Goal: Information Seeking & Learning: Check status

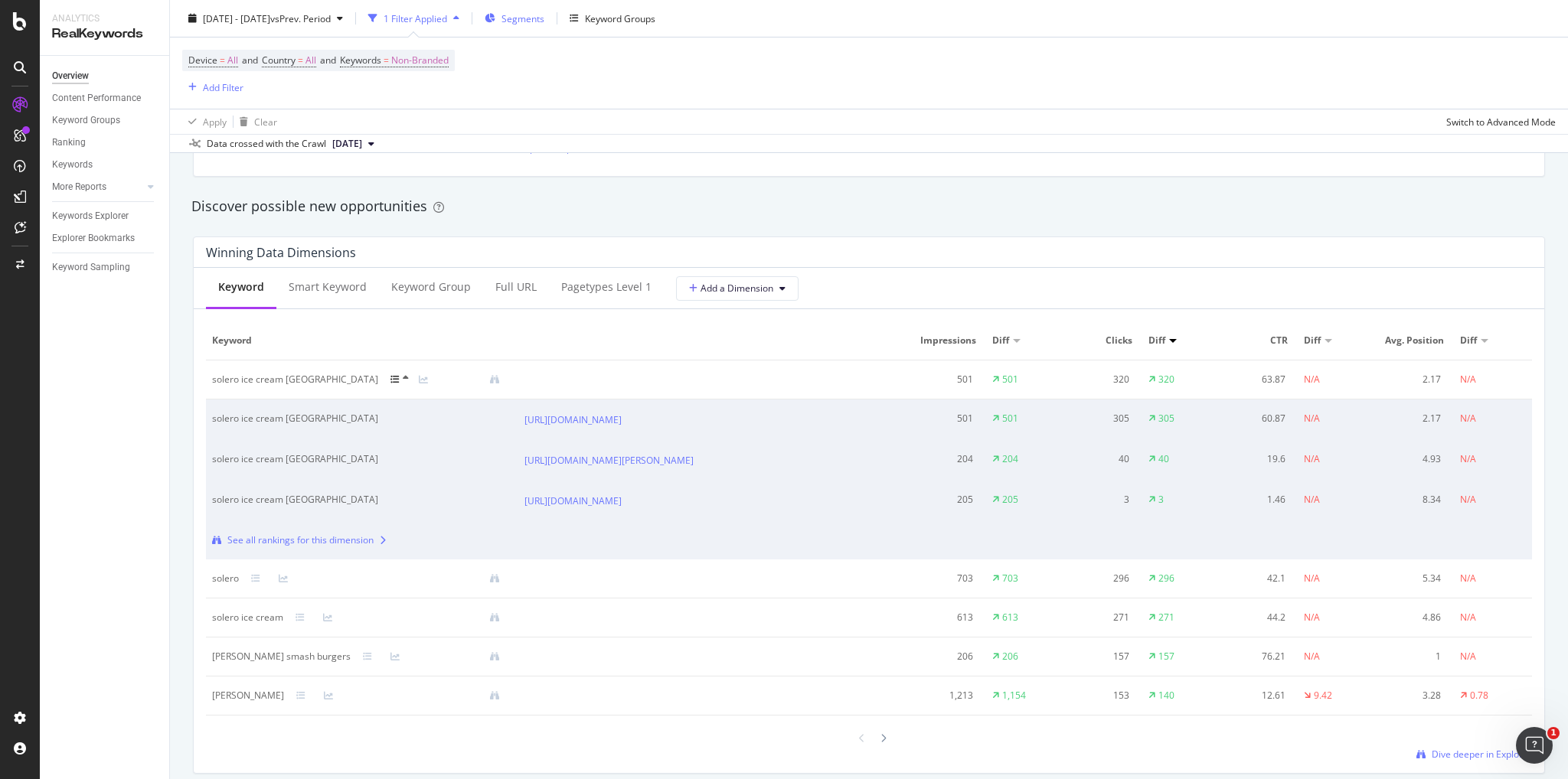
scroll to position [1302, 0]
click at [391, 379] on icon at bounding box center [395, 379] width 9 height 9
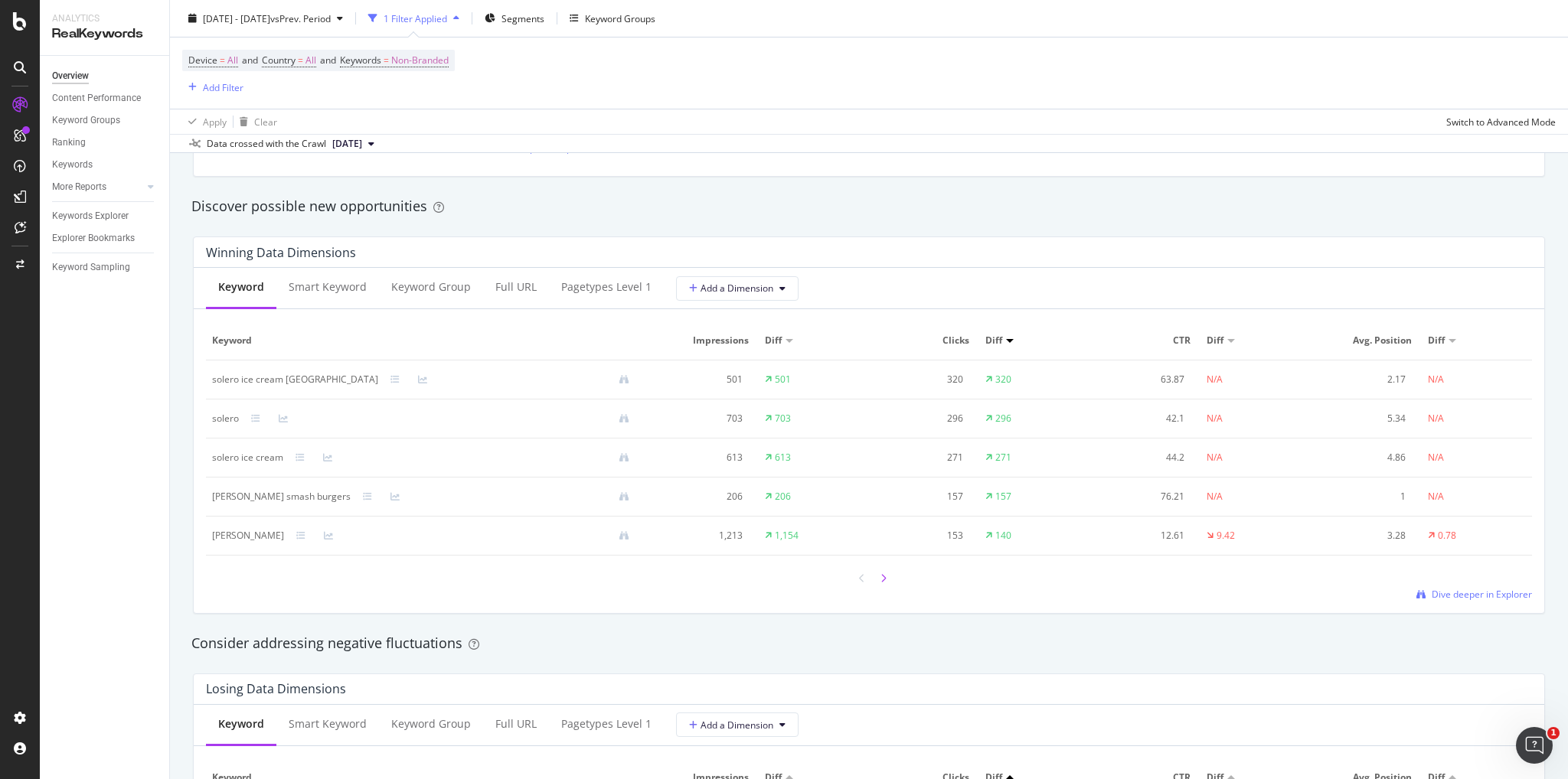
click at [881, 577] on div at bounding box center [883, 578] width 14 height 20
click at [859, 577] on icon at bounding box center [862, 579] width 6 height 9
click at [855, 575] on div at bounding box center [862, 578] width 14 height 20
click at [867, 579] on div at bounding box center [869, 578] width 43 height 20
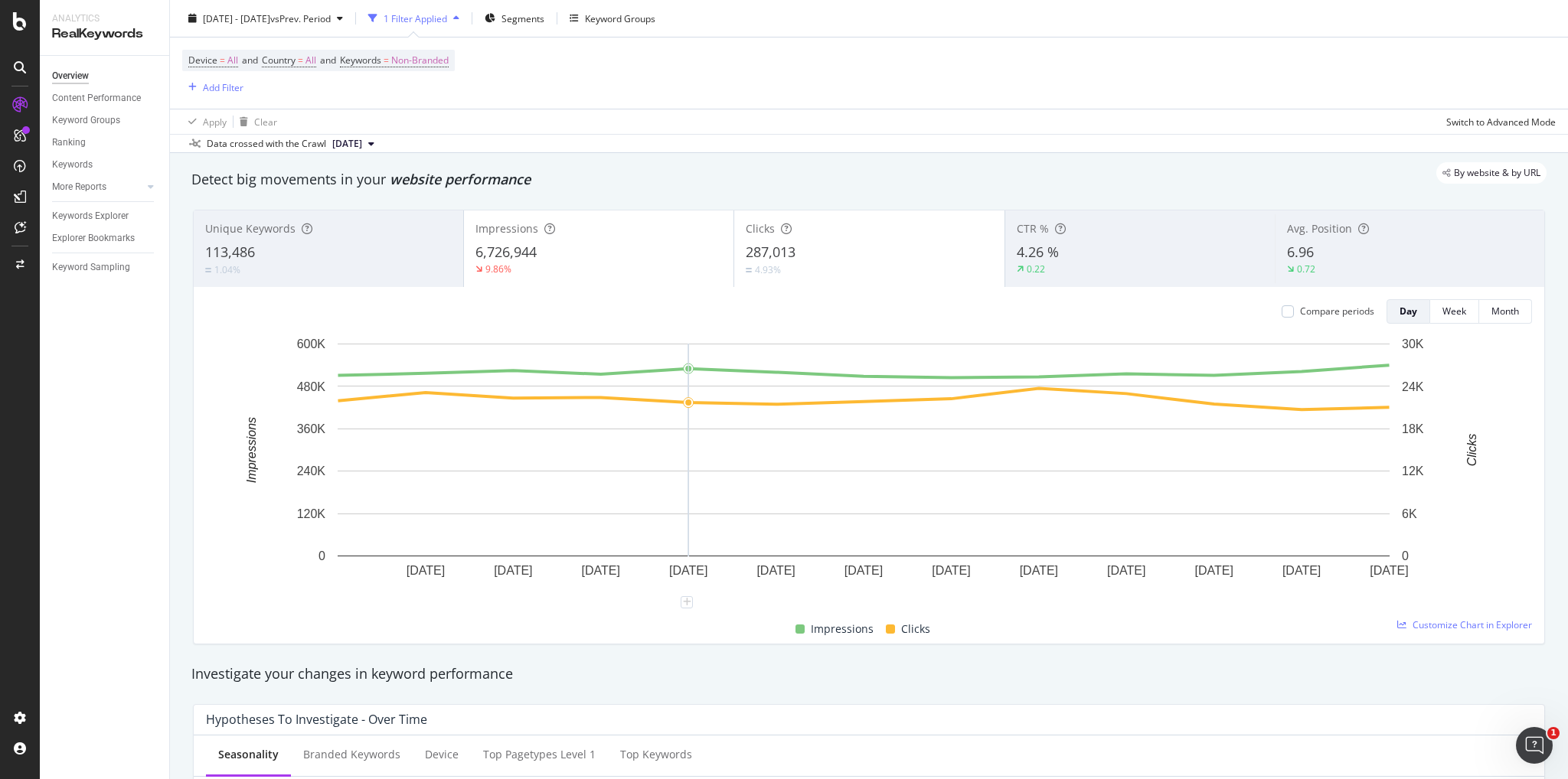
scroll to position [0, 0]
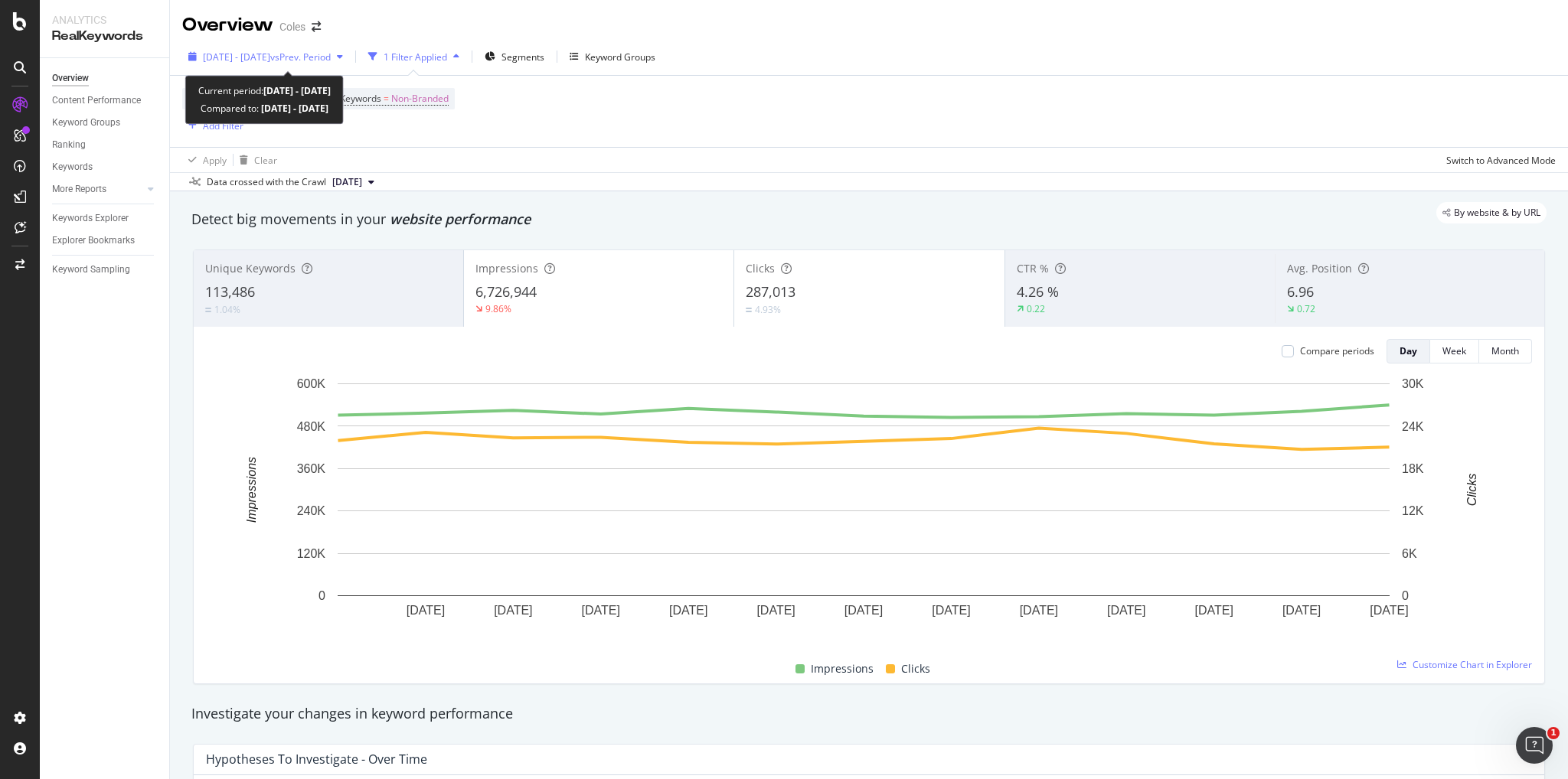
click at [317, 53] on span "vs Prev. Period" at bounding box center [300, 57] width 60 height 13
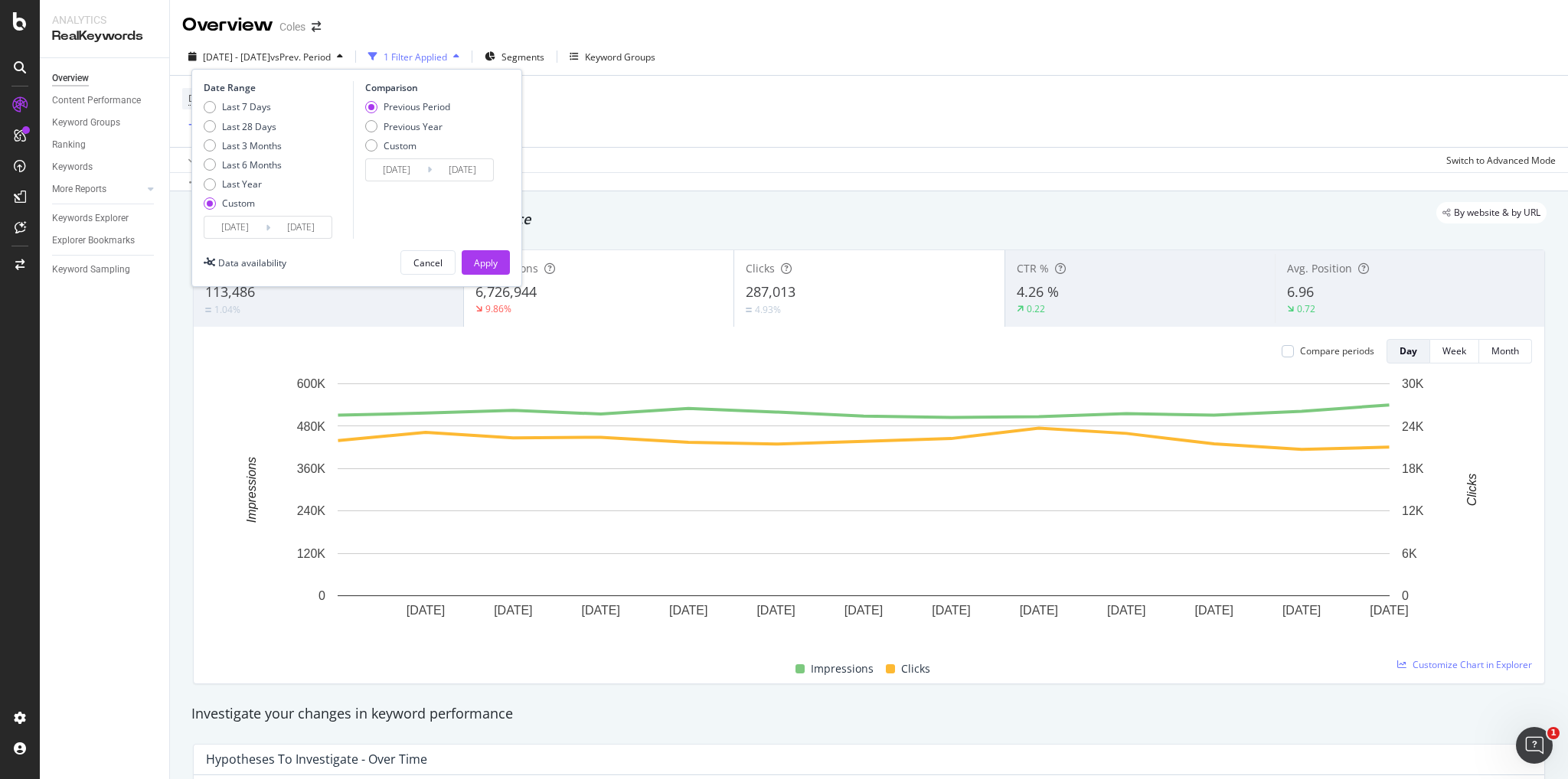
click at [289, 230] on input "[DATE]" at bounding box center [301, 227] width 61 height 21
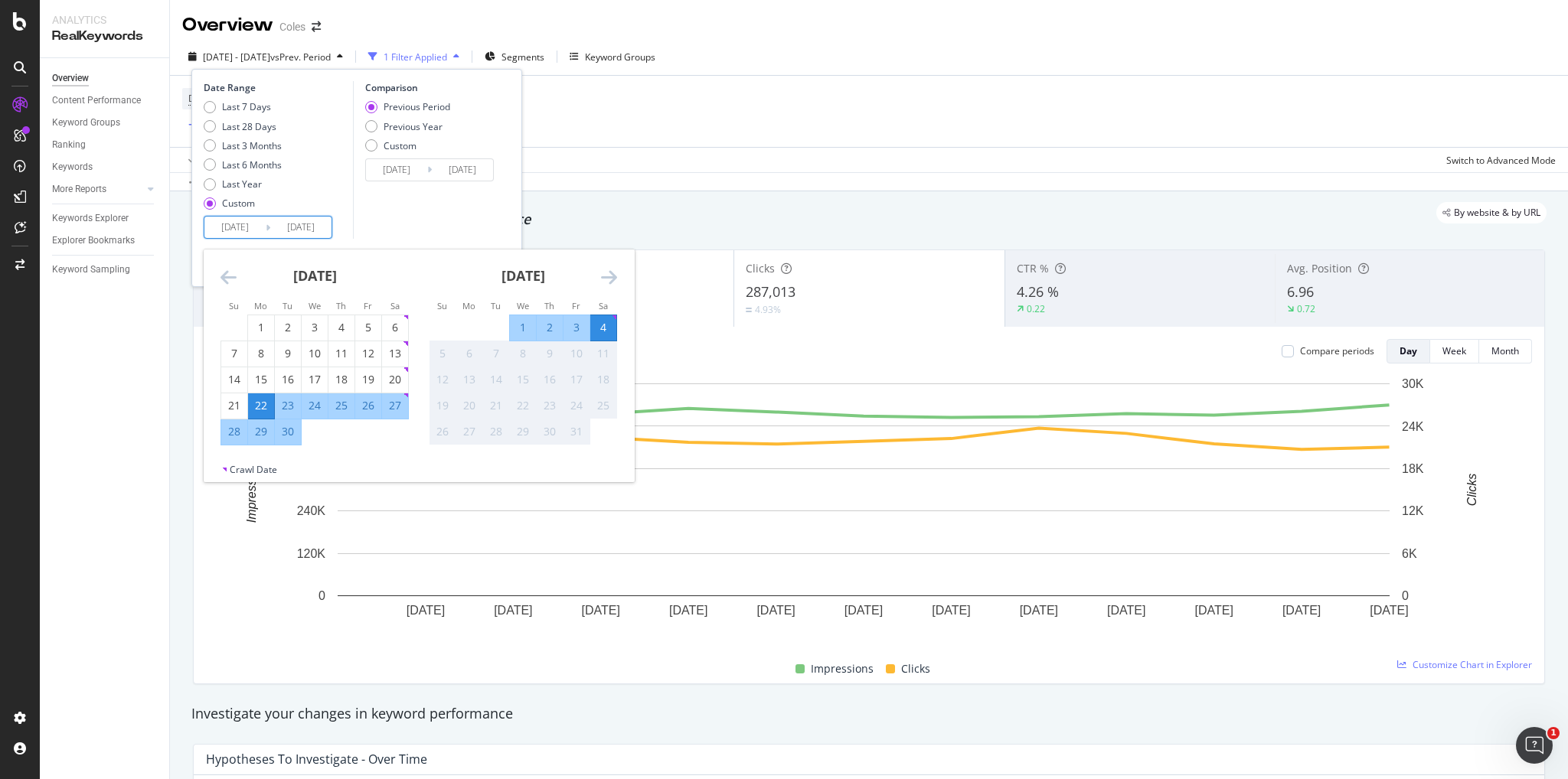
click at [377, 215] on div "Comparison Previous Period Previous Year Custom [DATE] Navigate forward to inte…" at bounding box center [425, 160] width 145 height 157
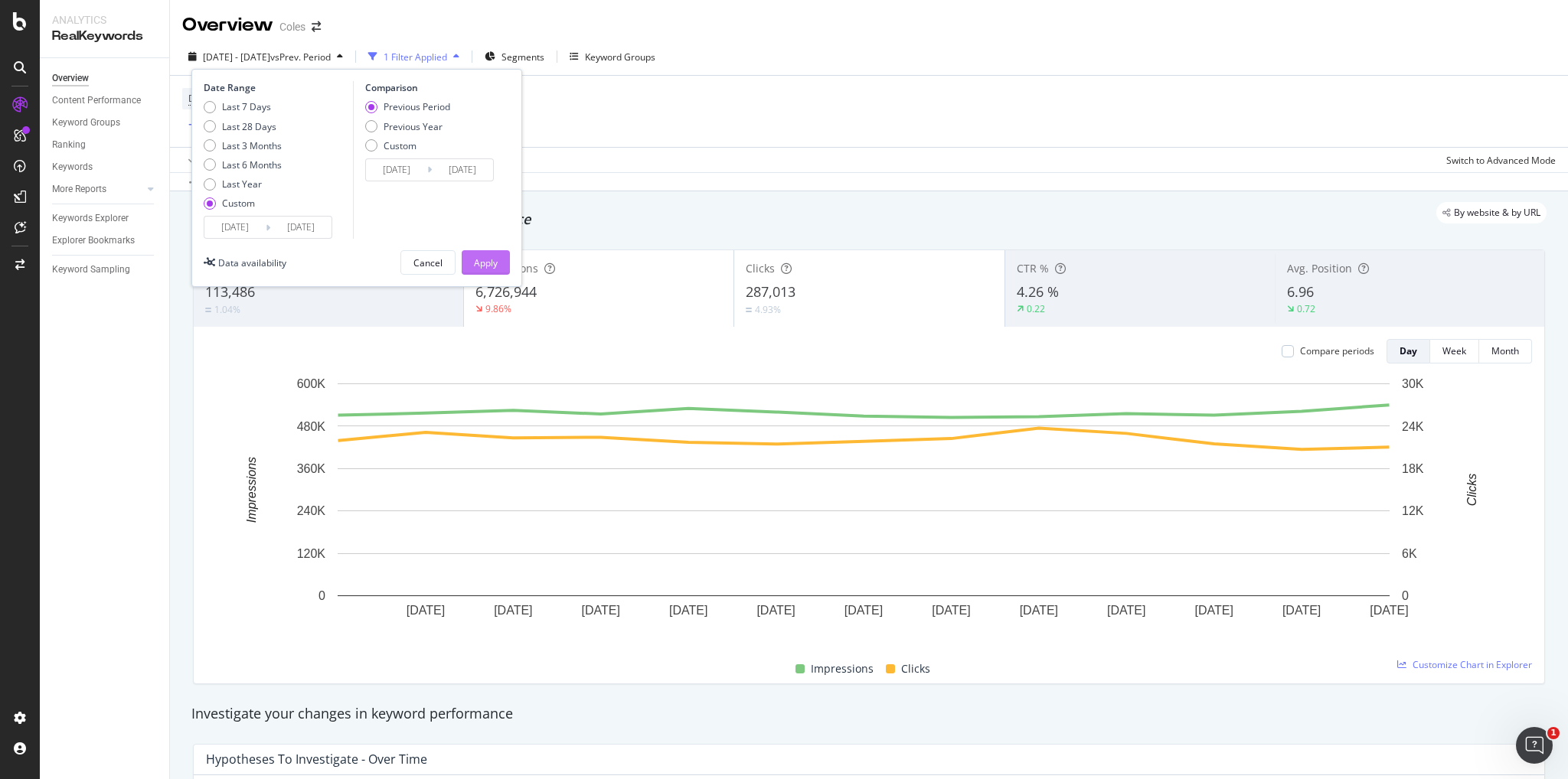
click at [485, 261] on div "Apply" at bounding box center [486, 263] width 24 height 13
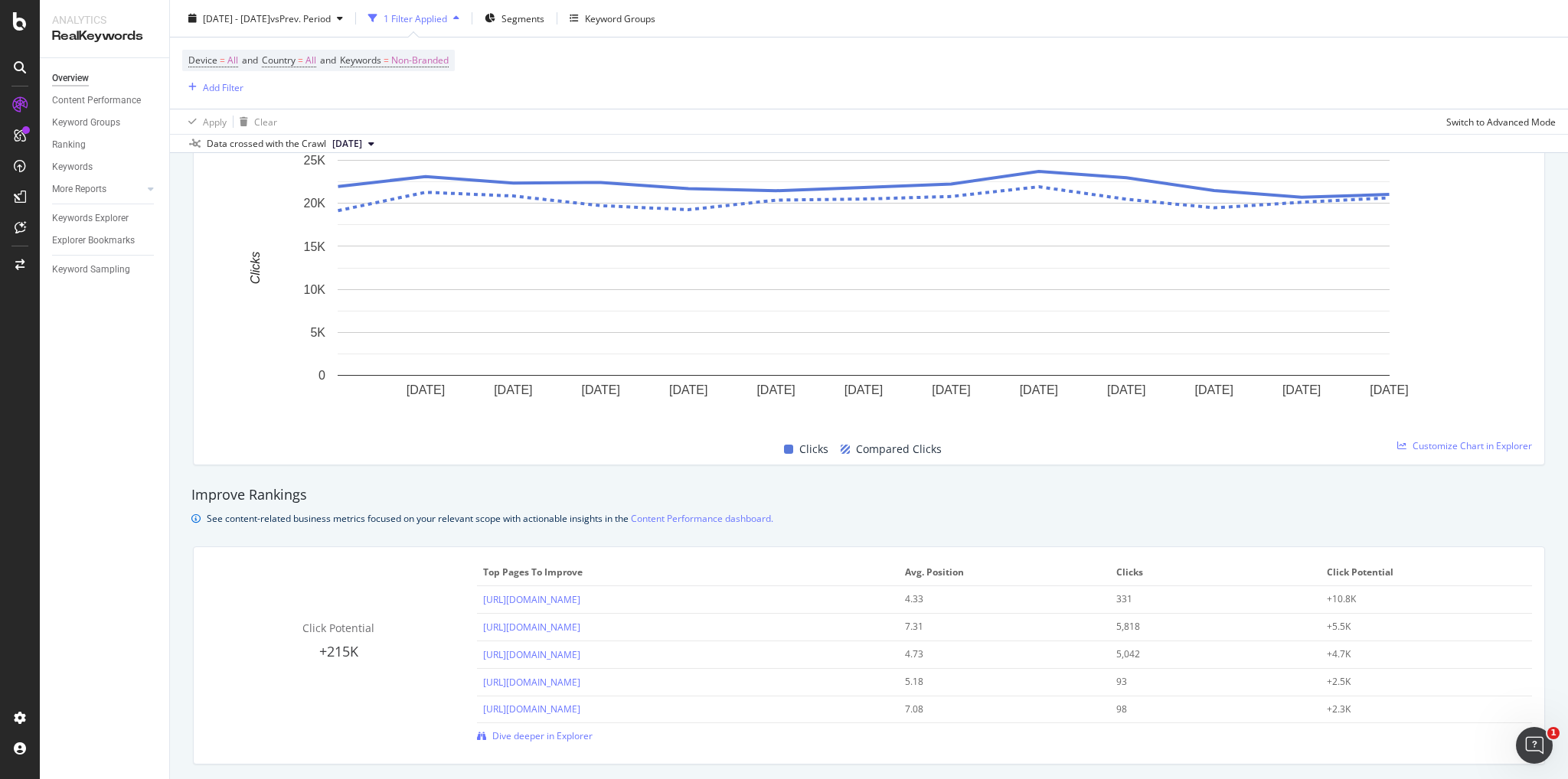
scroll to position [1225, 0]
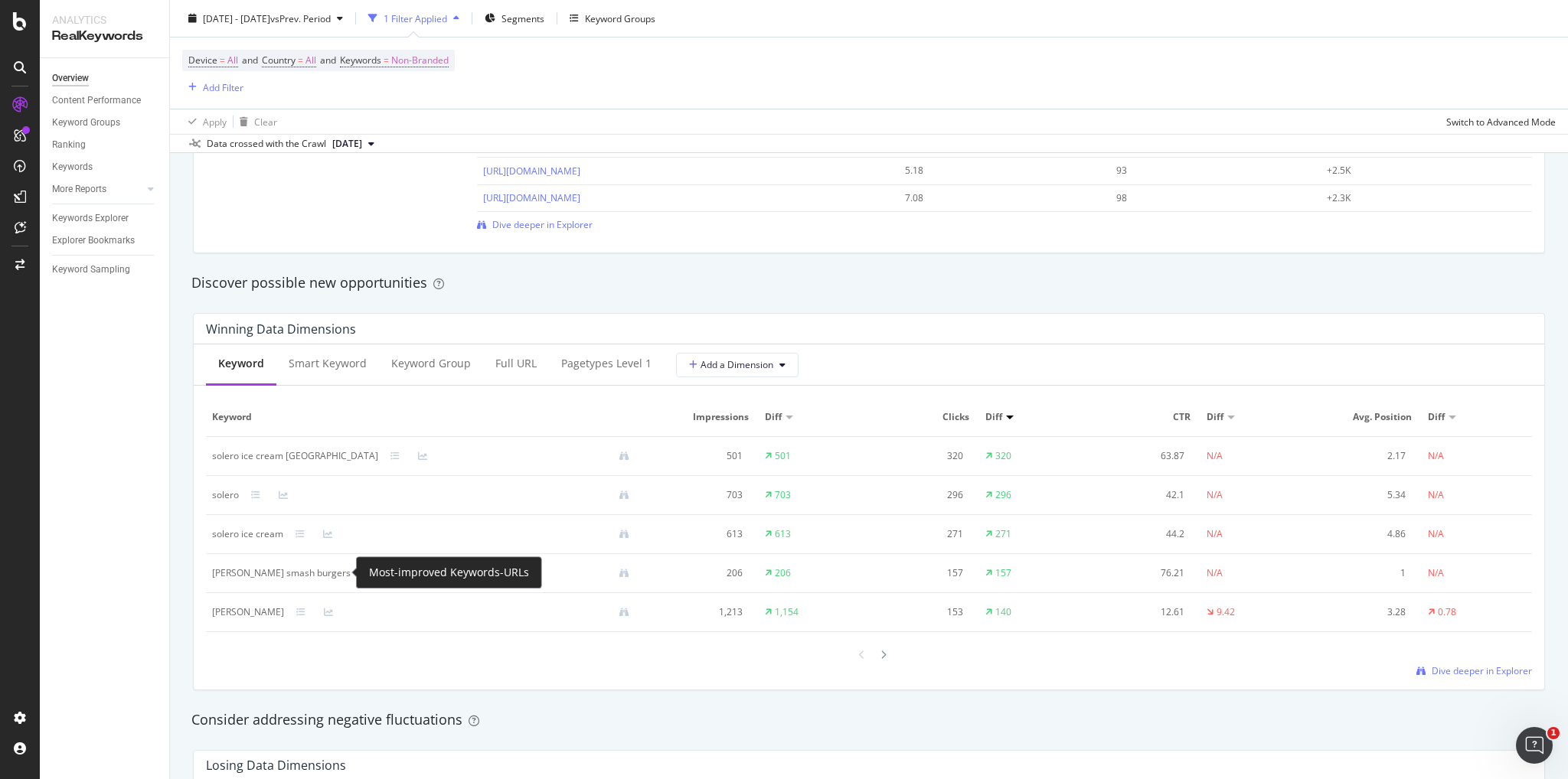
click at [363, 574] on icon at bounding box center [367, 574] width 9 height 9
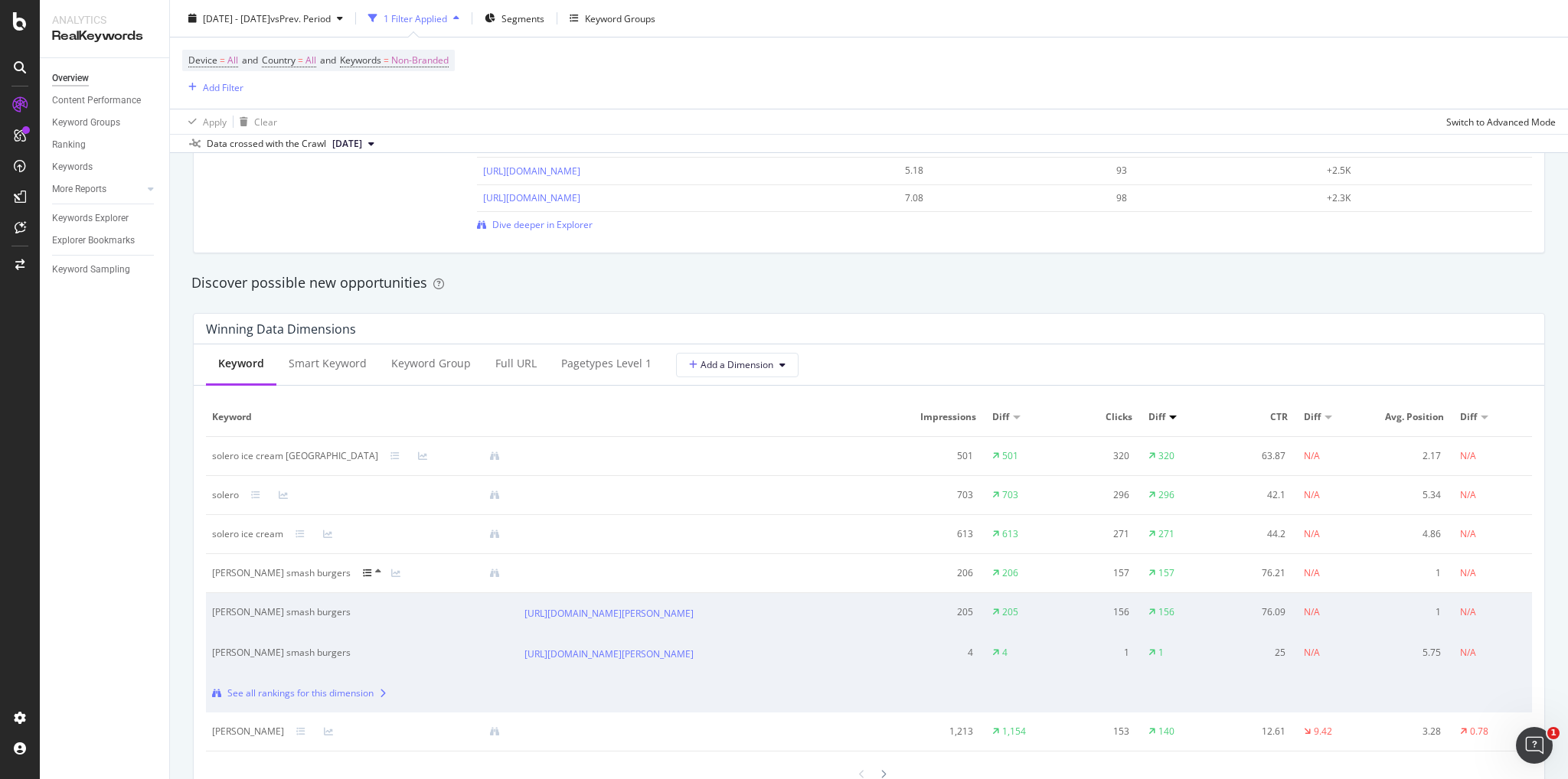
click at [363, 570] on div at bounding box center [377, 573] width 29 height 12
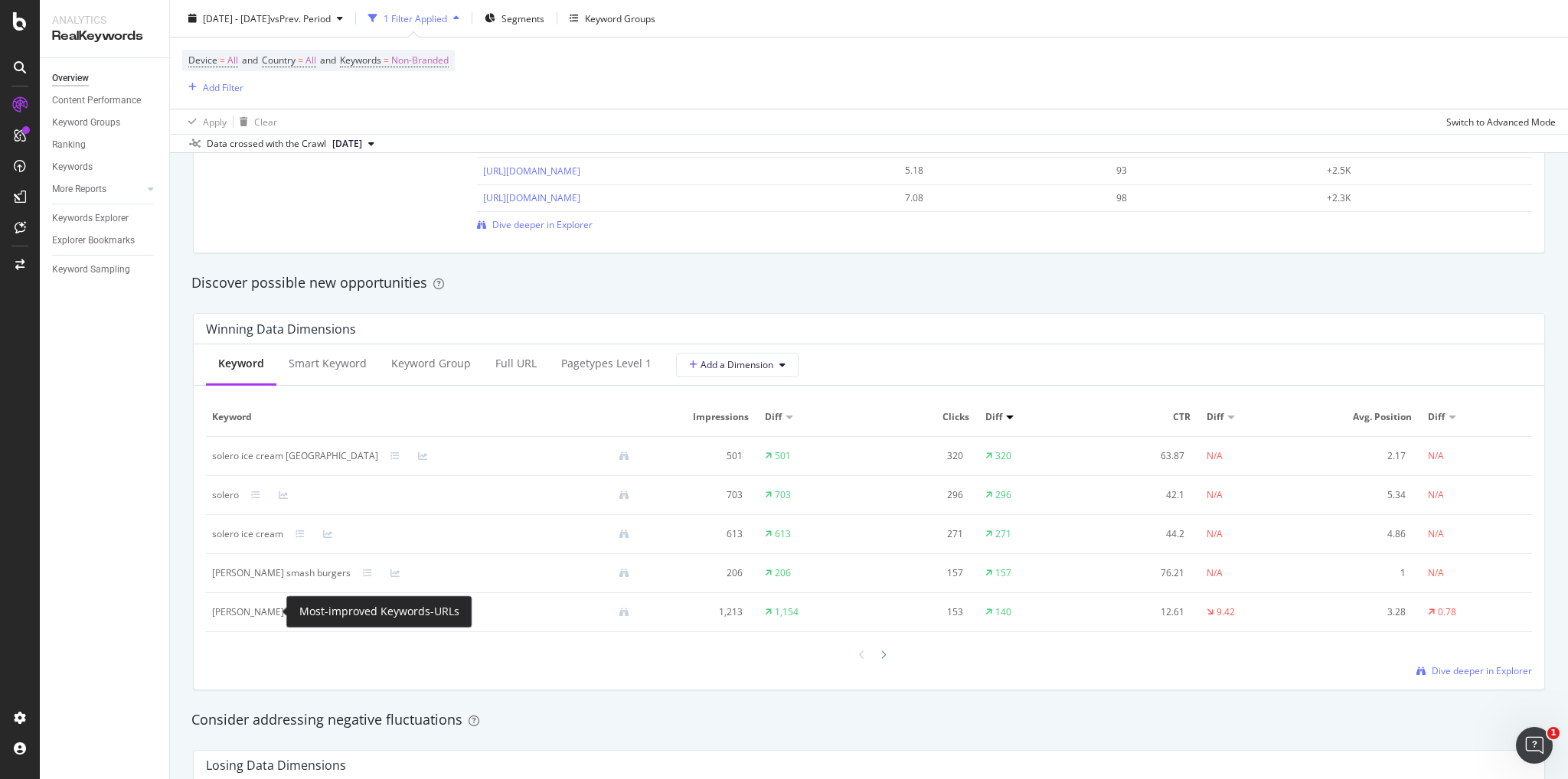
click at [296, 614] on icon at bounding box center [301, 612] width 9 height 9
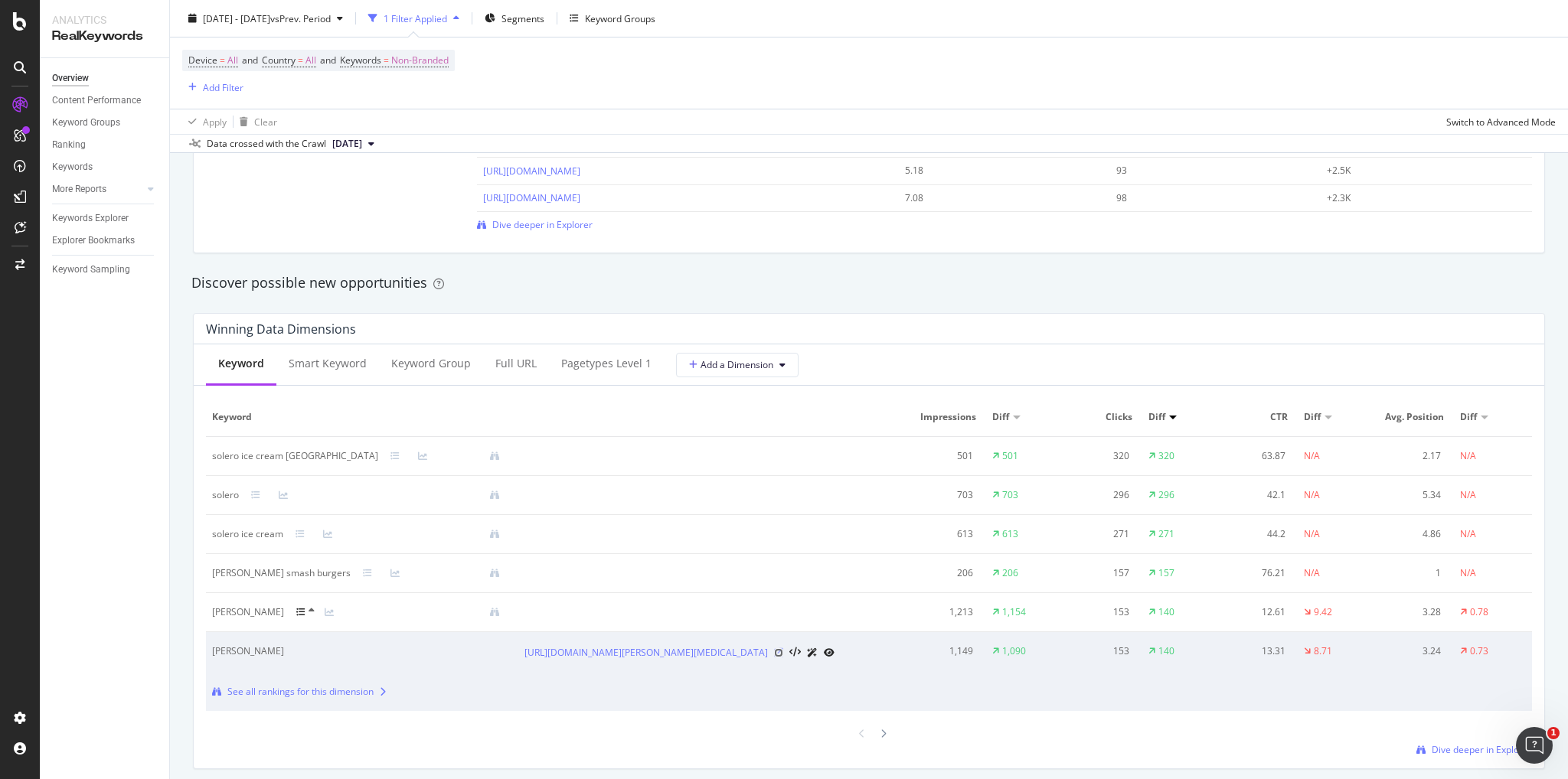
click at [783, 658] on icon at bounding box center [778, 653] width 9 height 9
click at [880, 738] on icon at bounding box center [883, 734] width 6 height 9
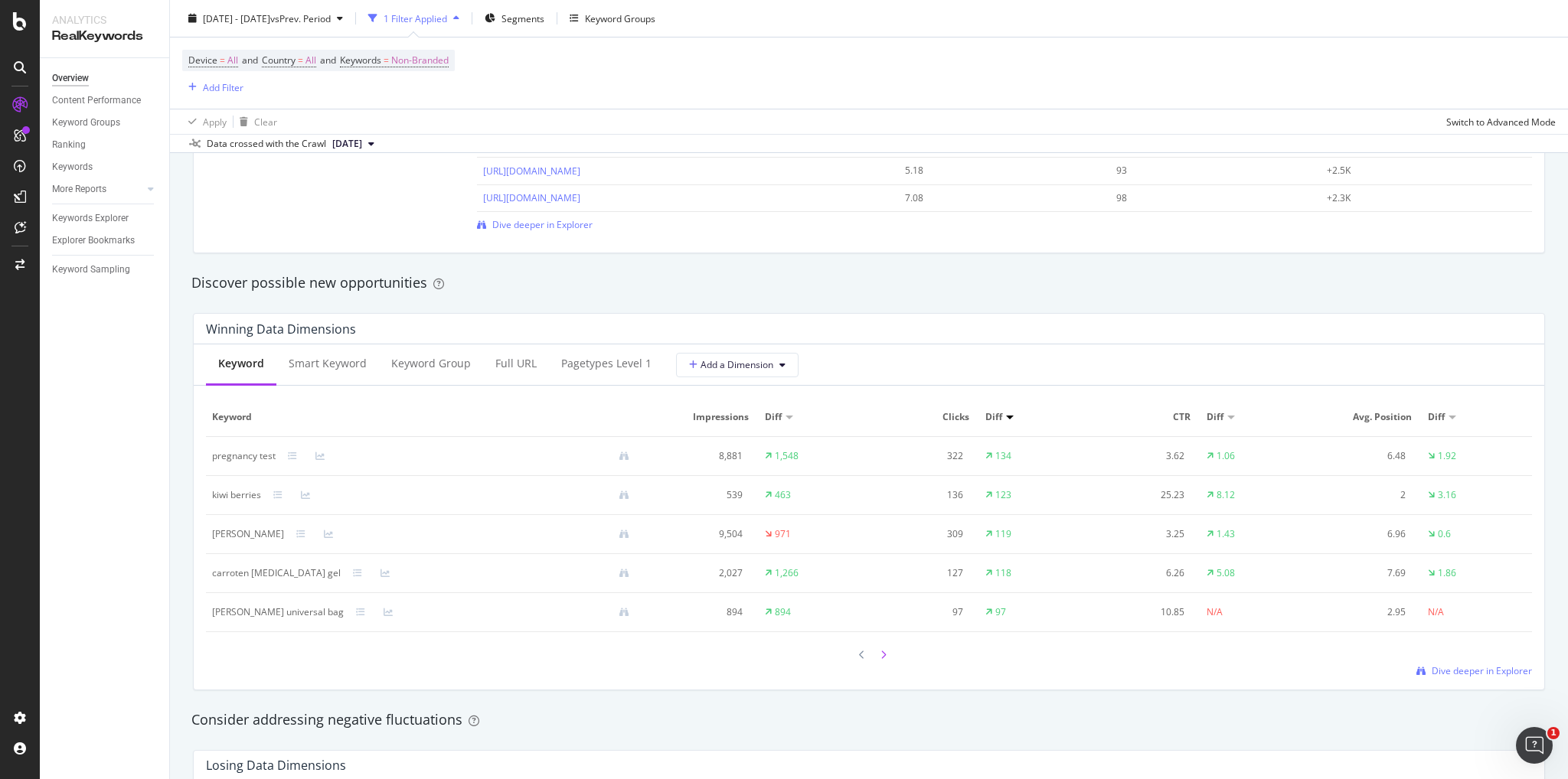
click at [880, 653] on icon at bounding box center [883, 655] width 6 height 9
click at [880, 654] on icon at bounding box center [883, 657] width 6 height 9
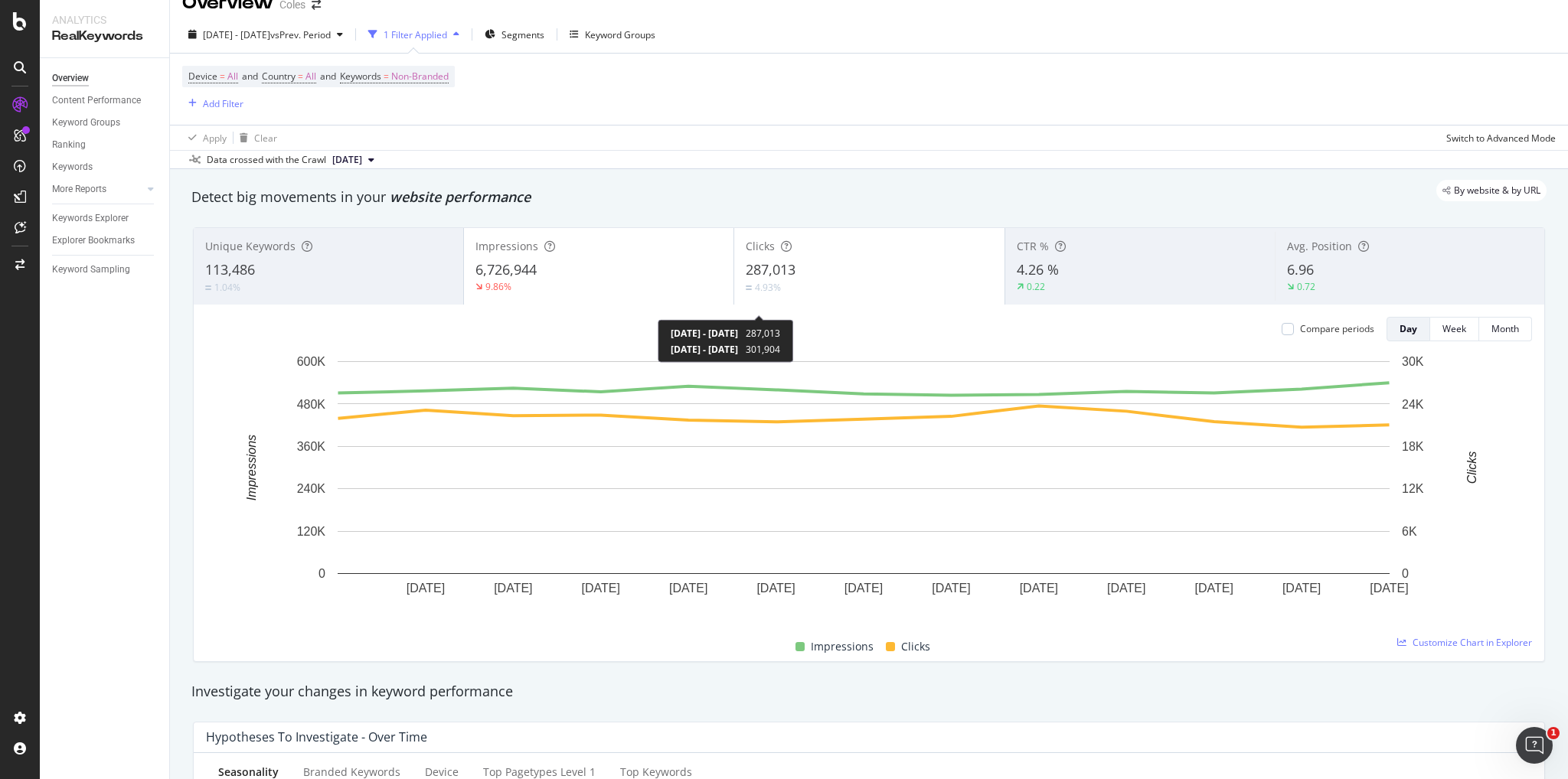
scroll to position [0, 0]
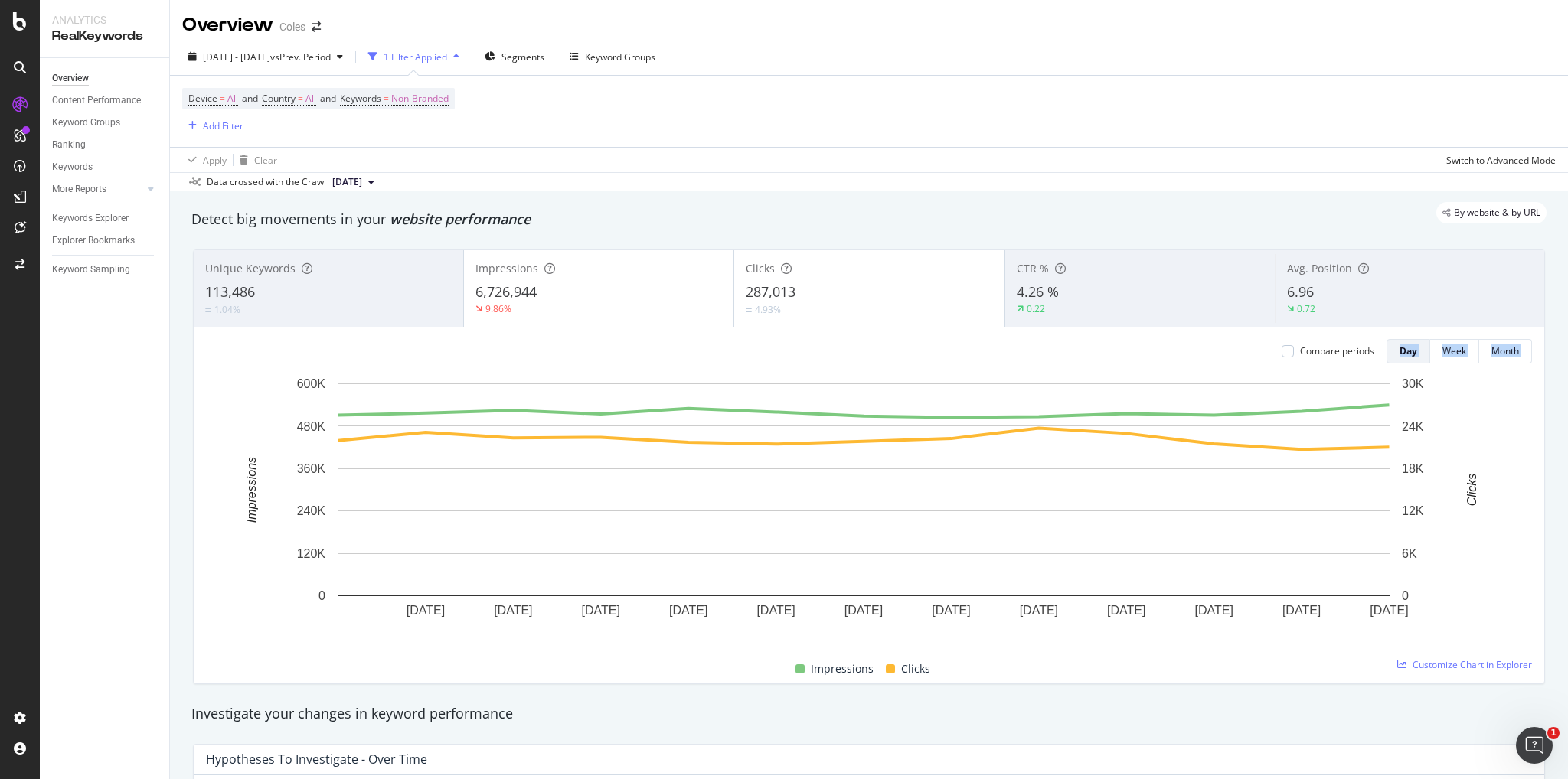
drag, startPoint x: 180, startPoint y: 392, endPoint x: 172, endPoint y: 365, distance: 28.2
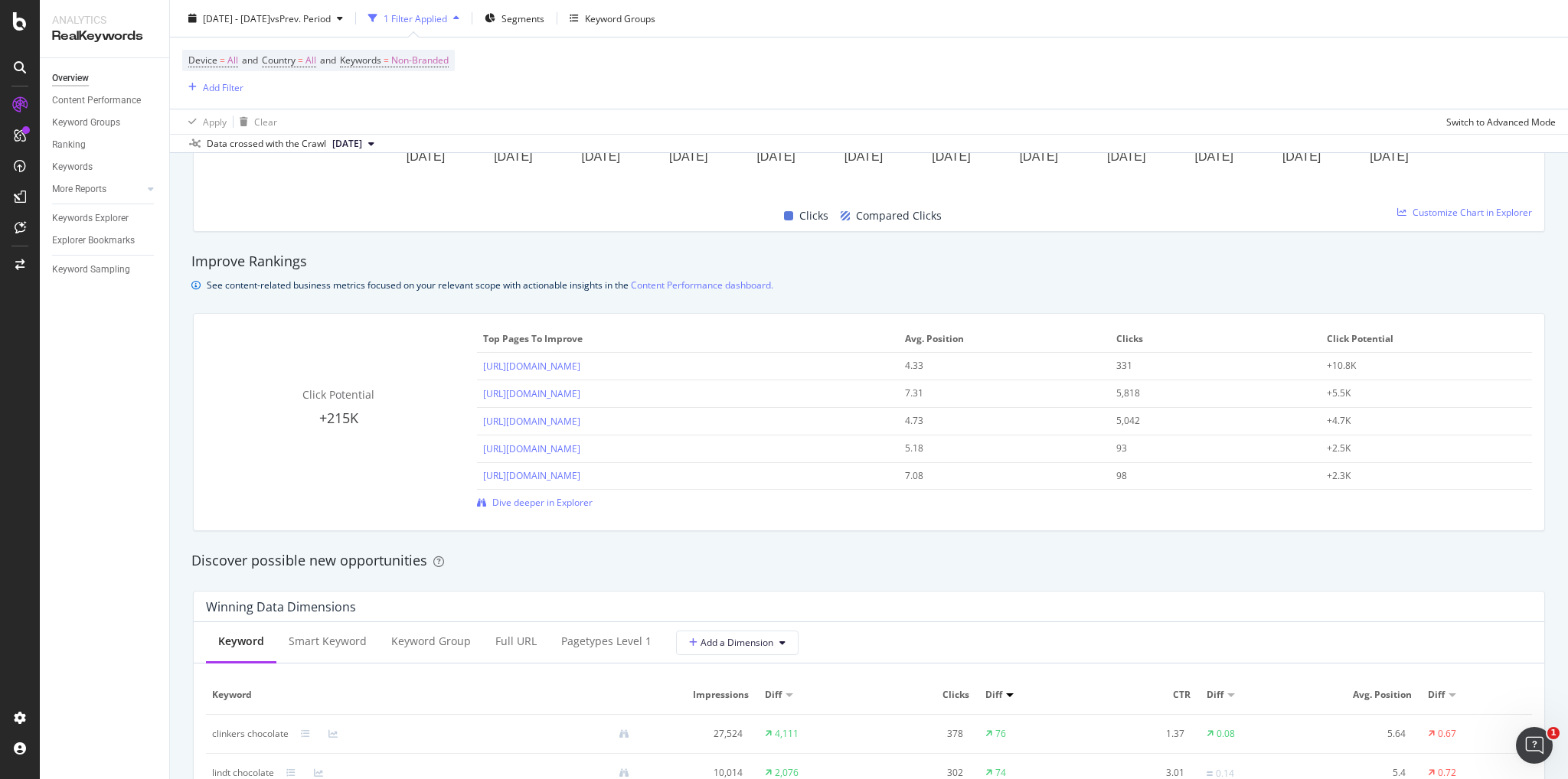
scroll to position [1302, 0]
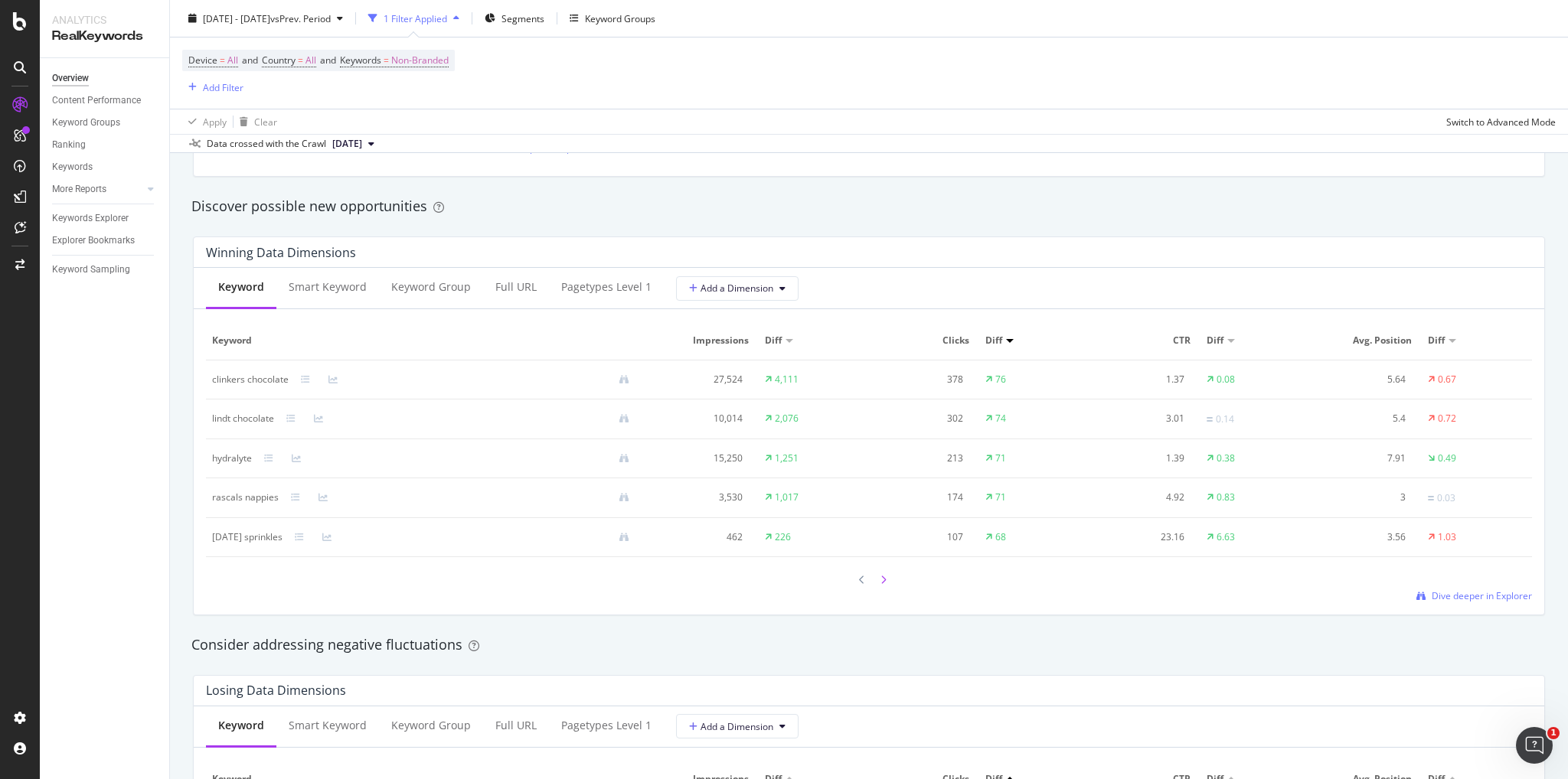
click at [880, 583] on icon at bounding box center [883, 580] width 6 height 9
click at [877, 571] on div at bounding box center [883, 579] width 14 height 20
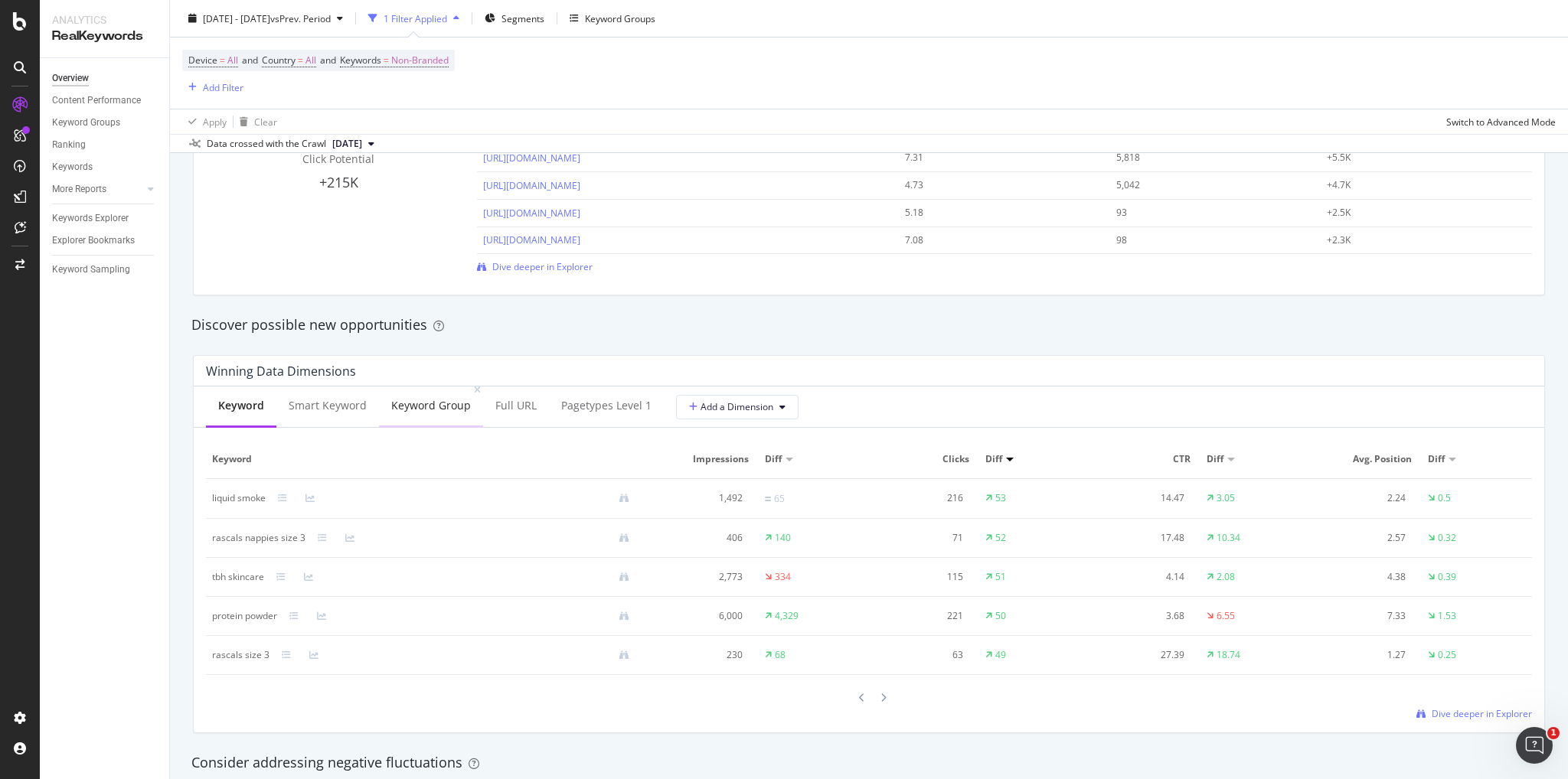
scroll to position [1148, 0]
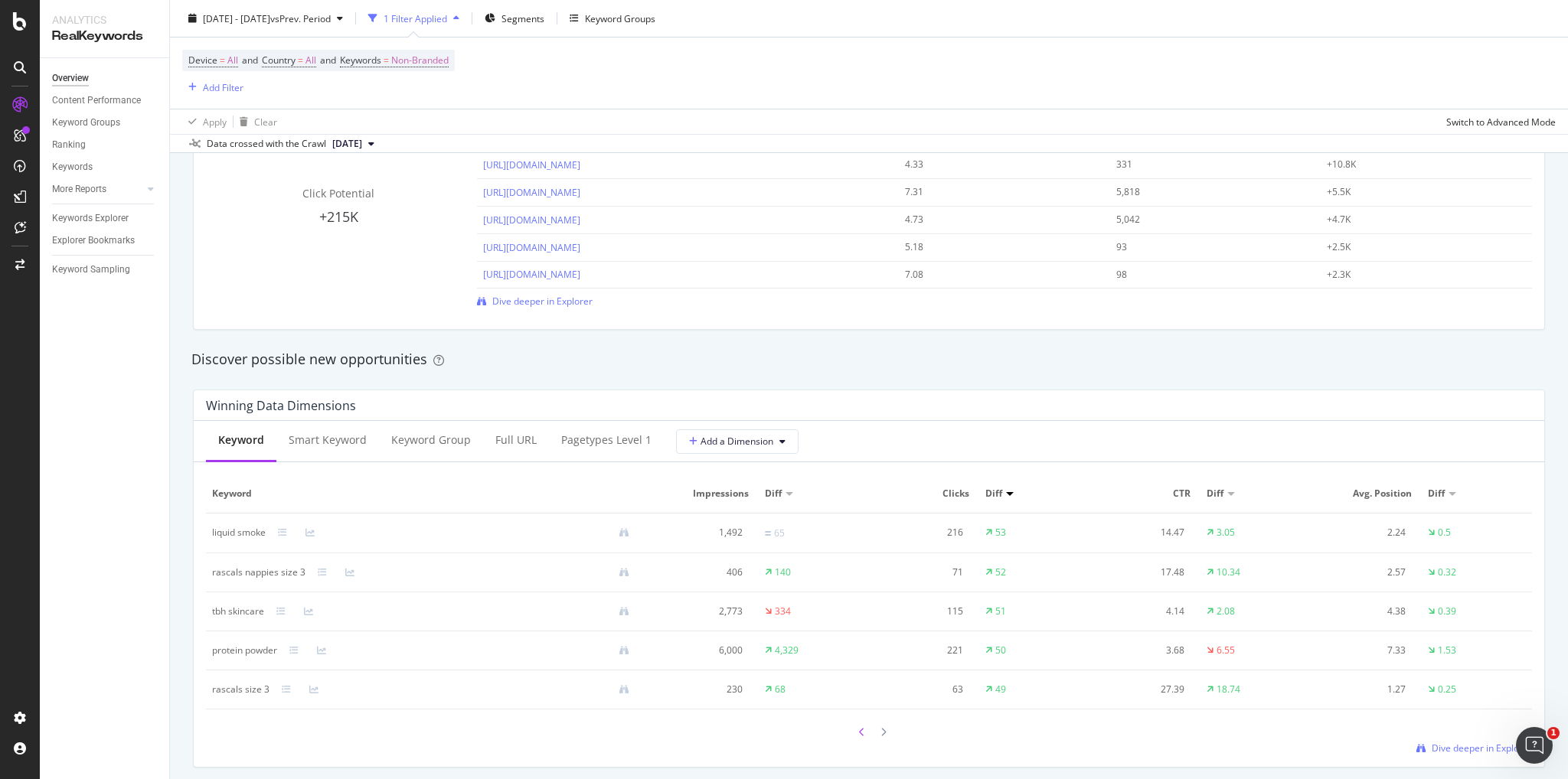
click at [858, 738] on div at bounding box center [862, 732] width 14 height 20
click at [855, 737] on div at bounding box center [862, 732] width 14 height 20
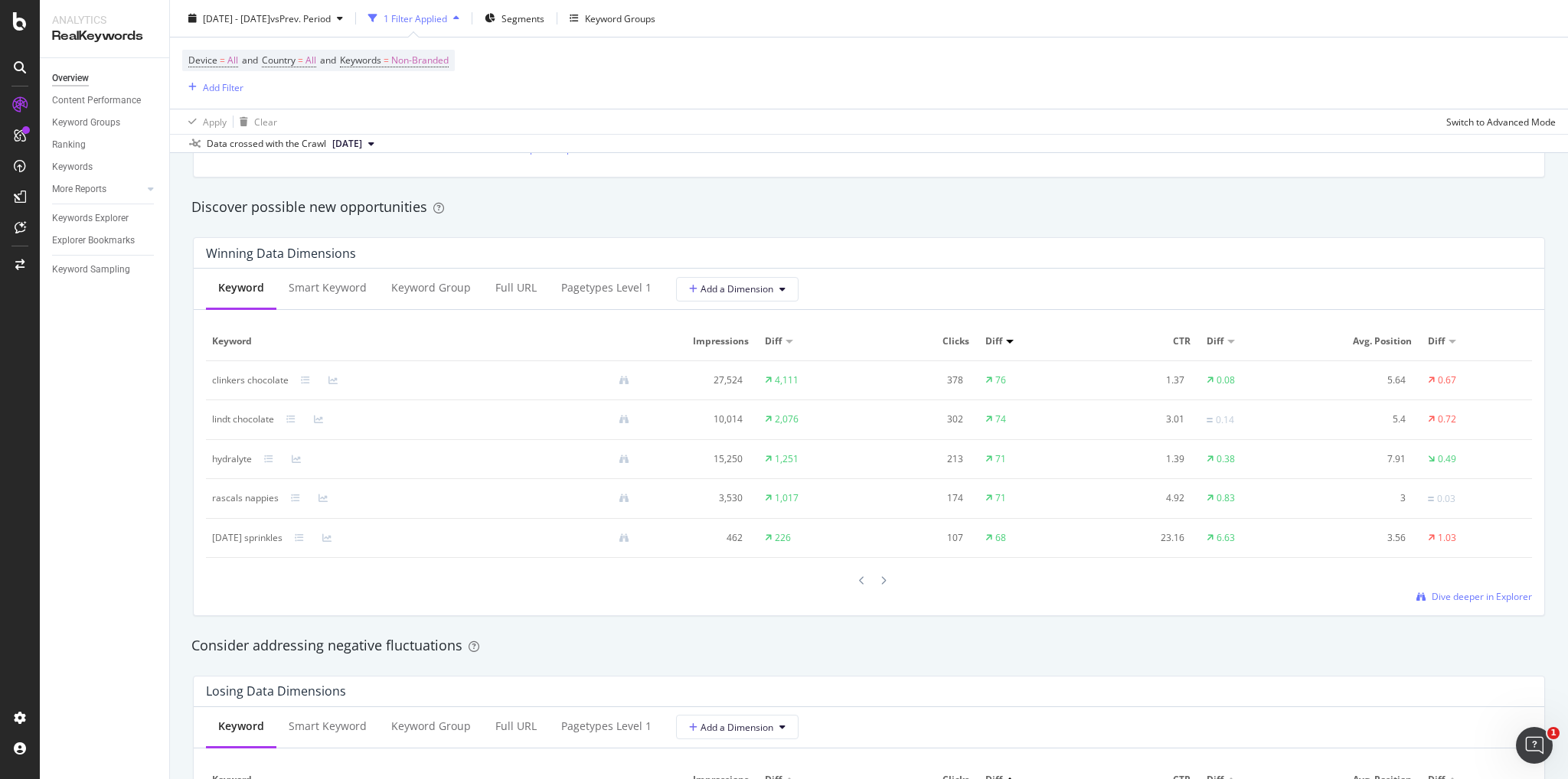
scroll to position [1302, 0]
click at [543, 645] on div "Consider addressing negative fluctuations" at bounding box center [869, 646] width 1355 height 20
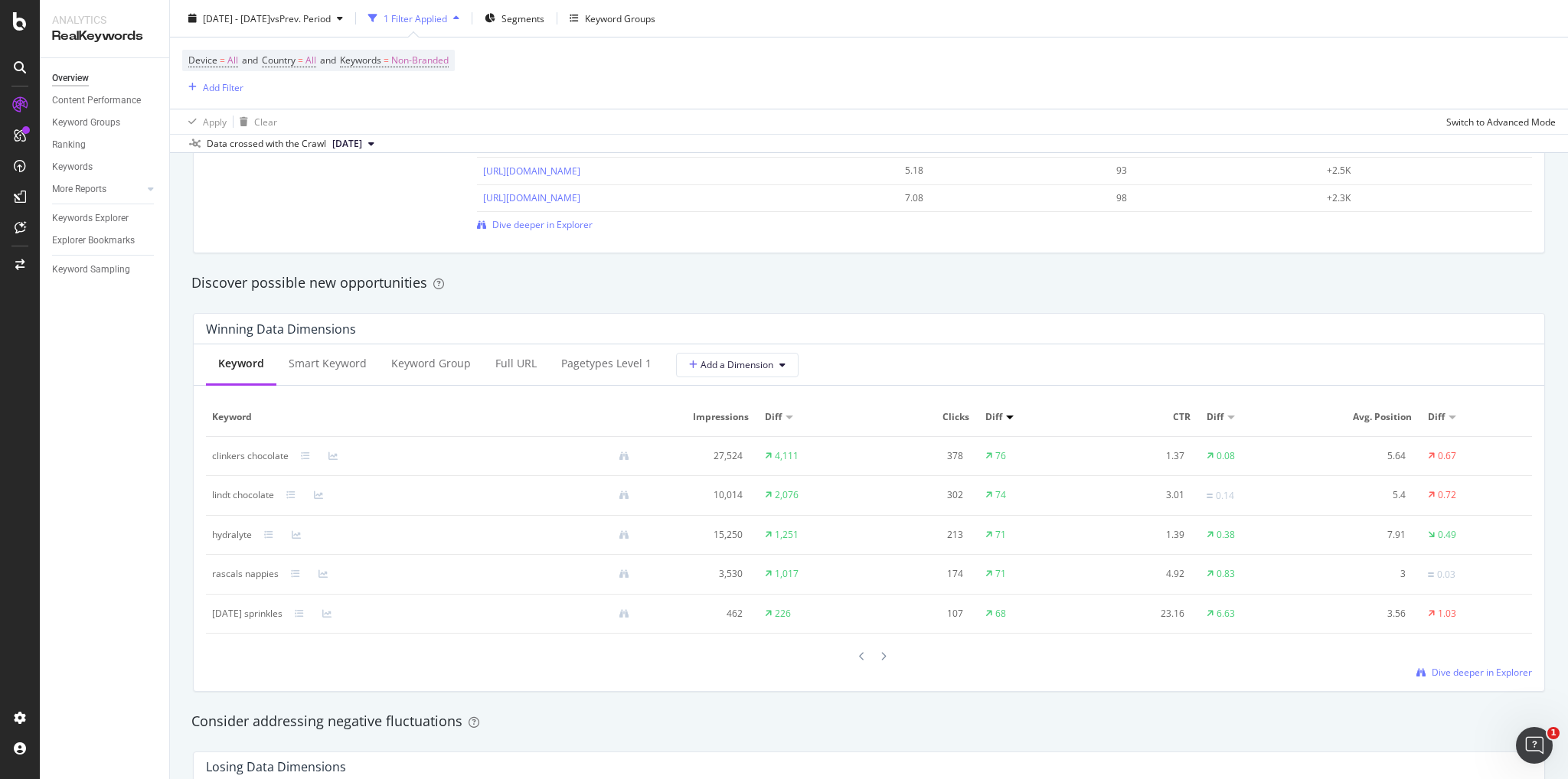
scroll to position [1225, 0]
drag, startPoint x: 206, startPoint y: 538, endPoint x: 256, endPoint y: 538, distance: 50.0
click at [256, 538] on td "hydralyte" at bounding box center [427, 536] width 442 height 39
click at [247, 680] on div "Keyword Smart Keyword Keyword Group Full URL pagetypes Level 1 Add a Dimension …" at bounding box center [868, 517] width 1350 height 347
click at [859, 660] on icon at bounding box center [862, 657] width 6 height 9
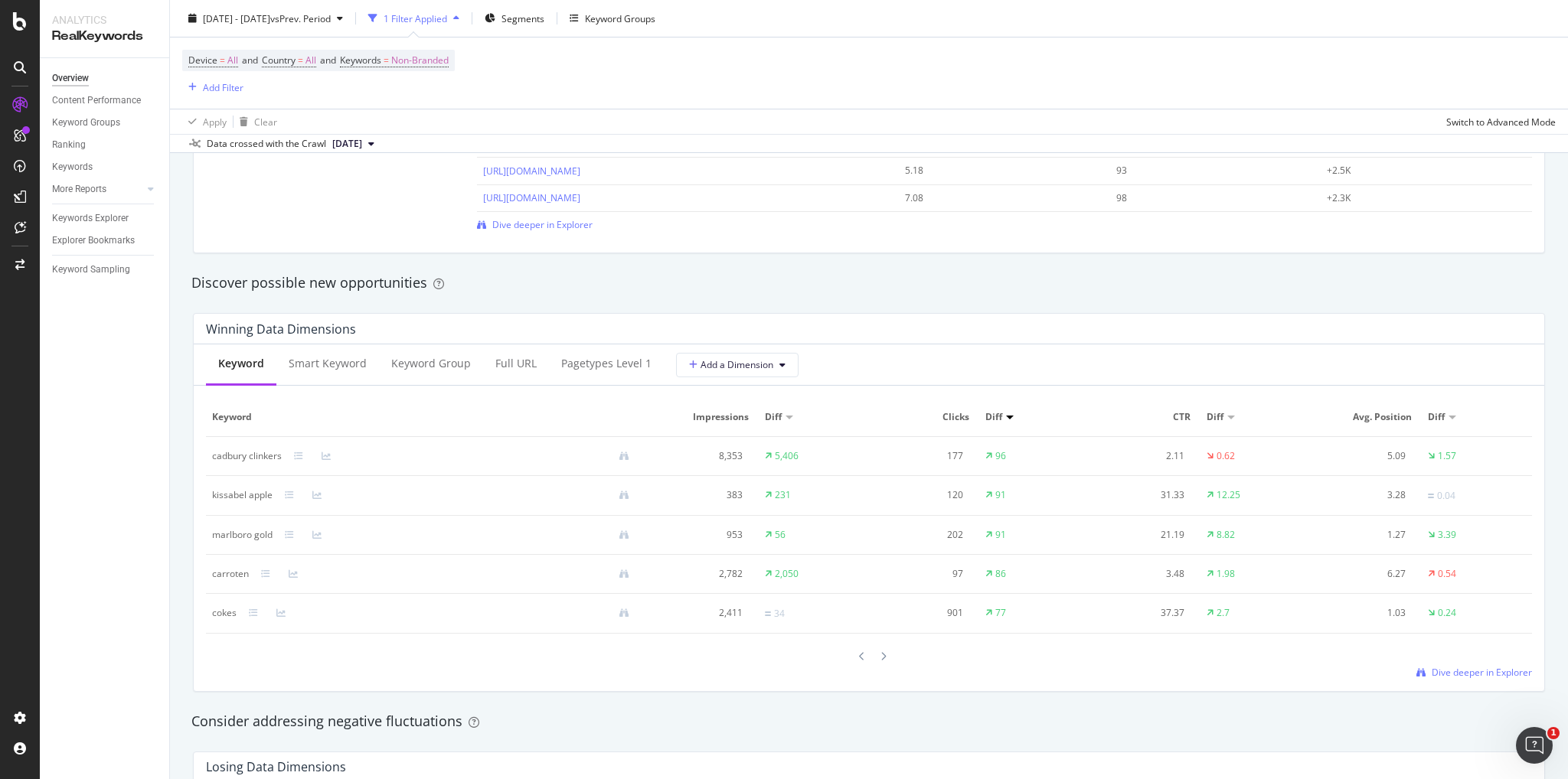
click at [859, 660] on icon at bounding box center [862, 657] width 6 height 9
click at [855, 660] on div at bounding box center [862, 655] width 14 height 20
click at [877, 654] on div at bounding box center [883, 655] width 14 height 20
click at [320, 454] on icon at bounding box center [320, 456] width 9 height 9
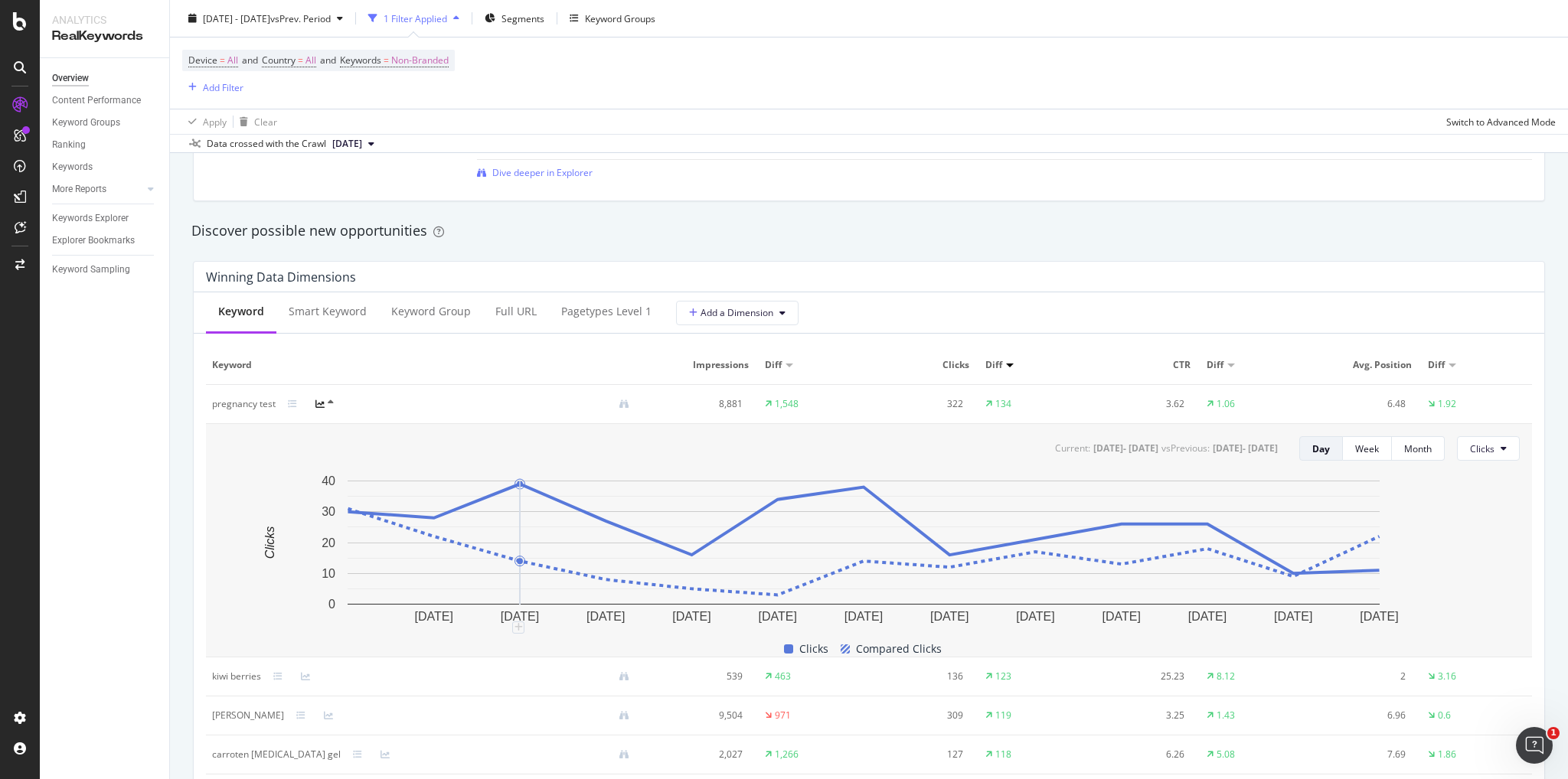
scroll to position [1302, 0]
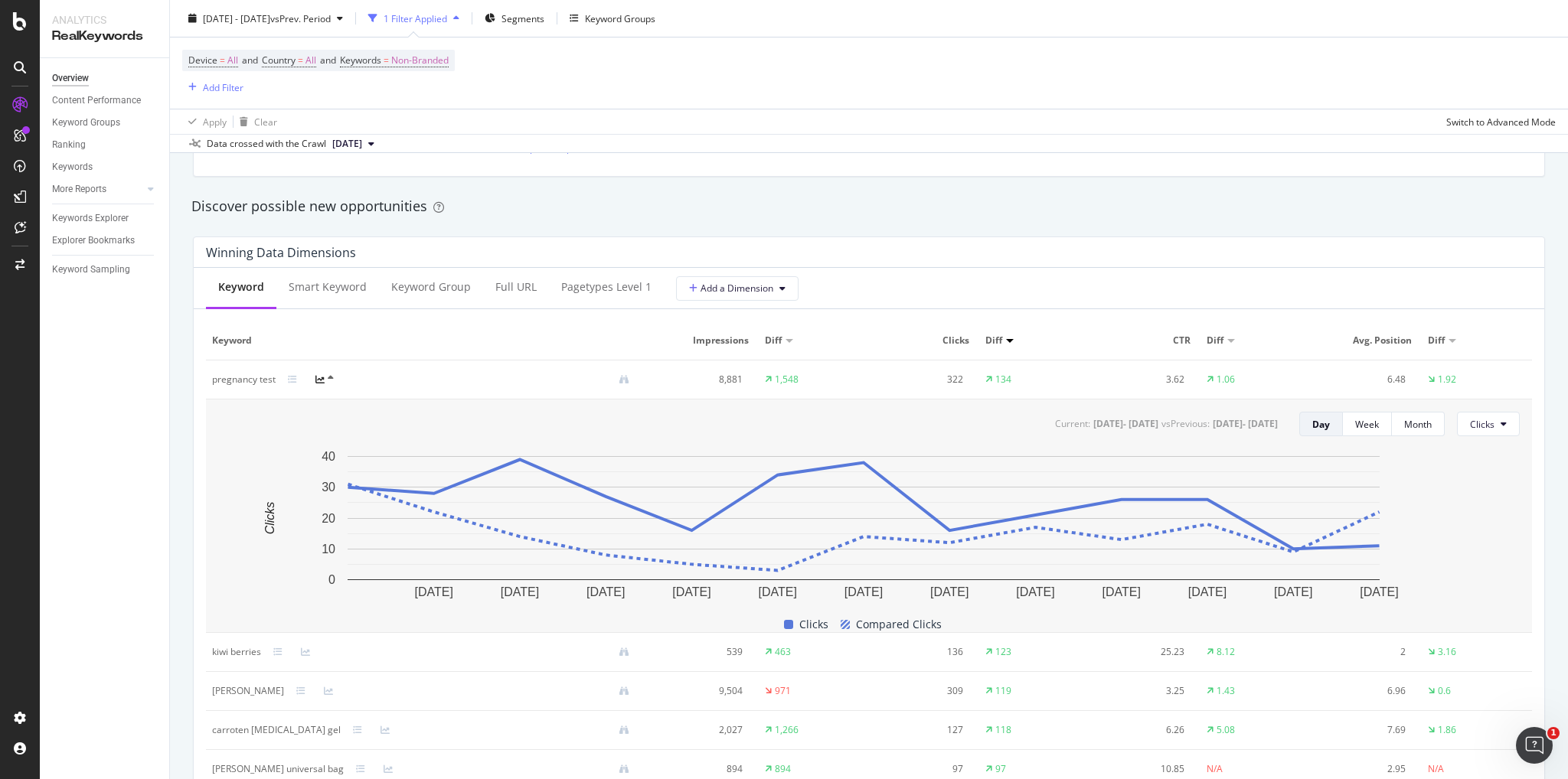
click at [337, 381] on div at bounding box center [330, 379] width 29 height 12
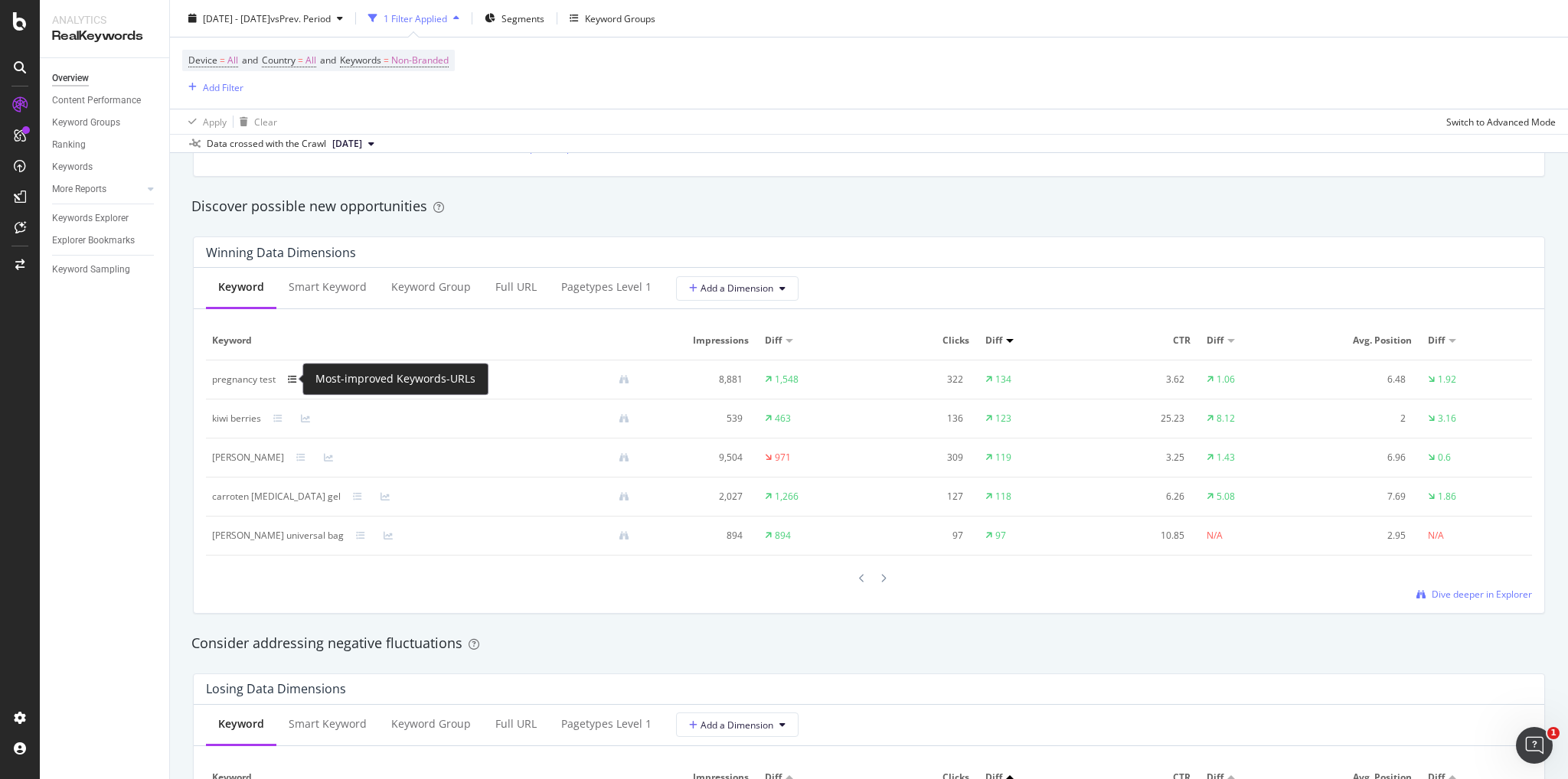
click at [294, 381] on icon at bounding box center [292, 379] width 9 height 9
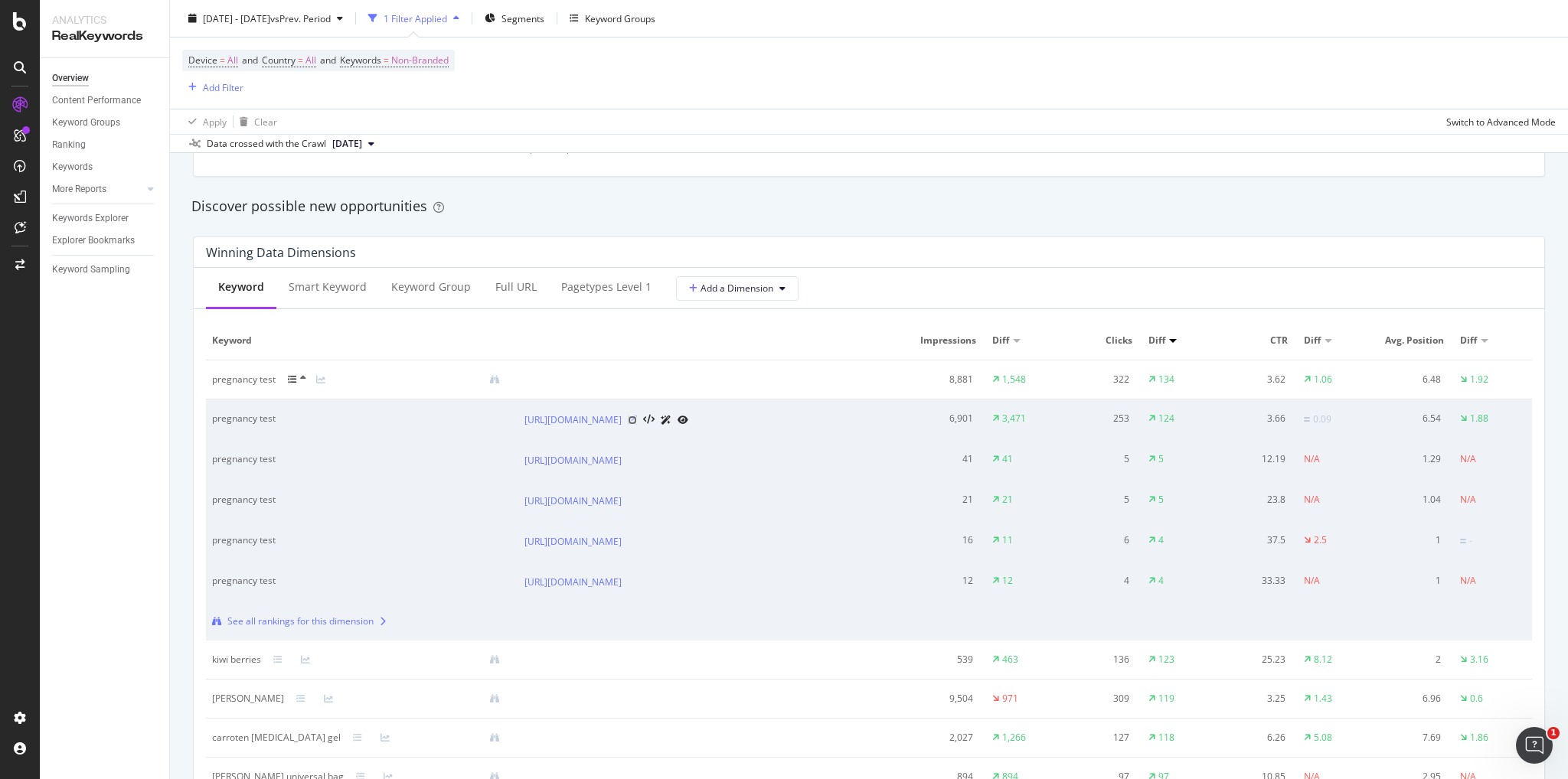
click at [637, 425] on icon at bounding box center [632, 420] width 9 height 9
drag, startPoint x: 1112, startPoint y: 380, endPoint x: 1135, endPoint y: 377, distance: 23.2
click at [1135, 377] on tr "pregnancy test 8,881 1,548 322 134 3.62 1.06 6.48 1.92" at bounding box center [869, 380] width 1326 height 39
click at [867, 346] on th at bounding box center [713, 340] width 390 height 39
click at [296, 380] on icon at bounding box center [292, 379] width 9 height 9
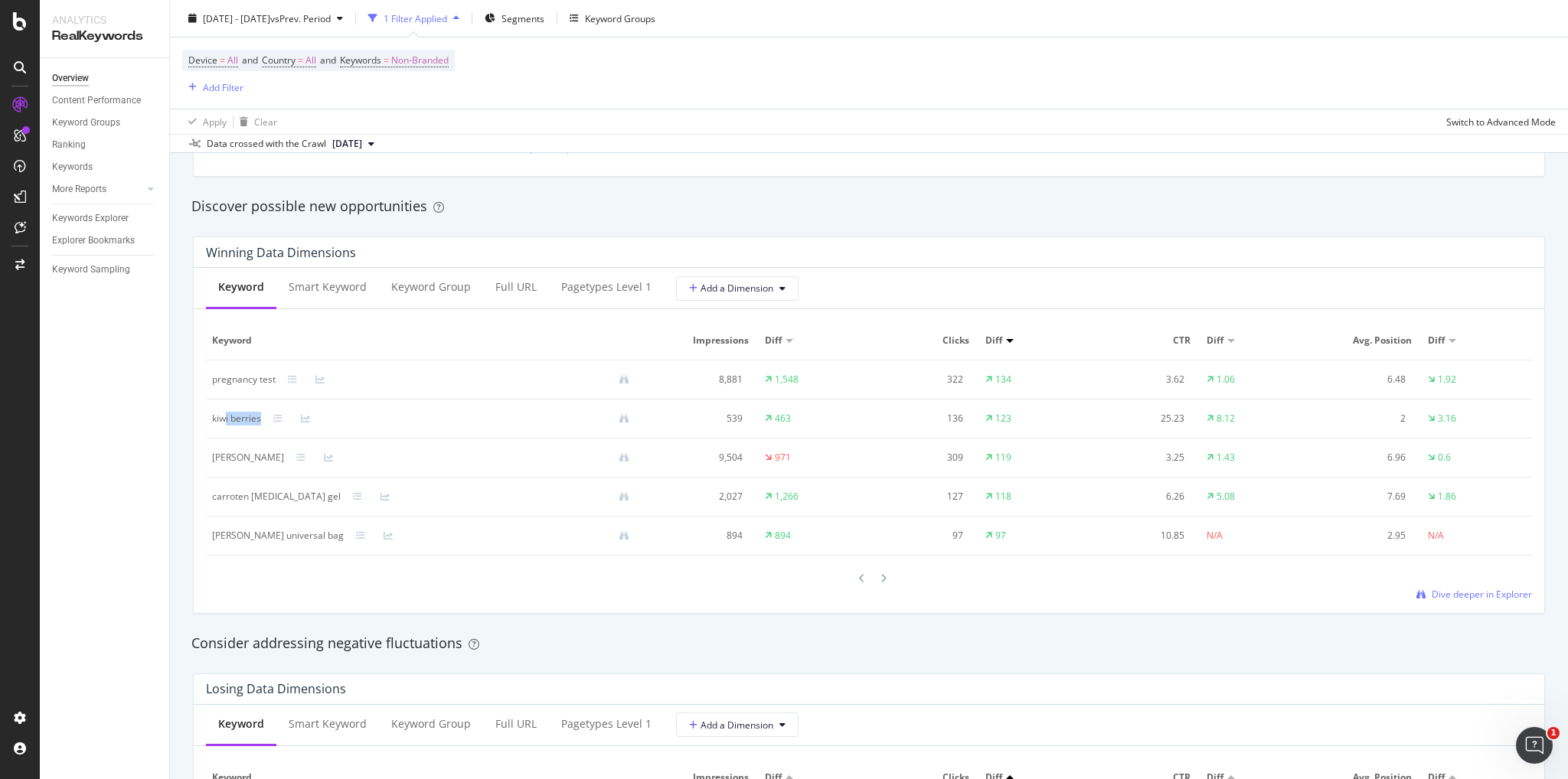
drag, startPoint x: 224, startPoint y: 414, endPoint x: 267, endPoint y: 417, distance: 43.1
click at [267, 417] on div "kiwi berries" at bounding box center [427, 418] width 429 height 14
click at [261, 419] on div at bounding box center [451, 419] width 380 height 10
click at [257, 419] on div "kiwi berries" at bounding box center [236, 418] width 49 height 14
drag, startPoint x: 205, startPoint y: 419, endPoint x: 268, endPoint y: 428, distance: 63.6
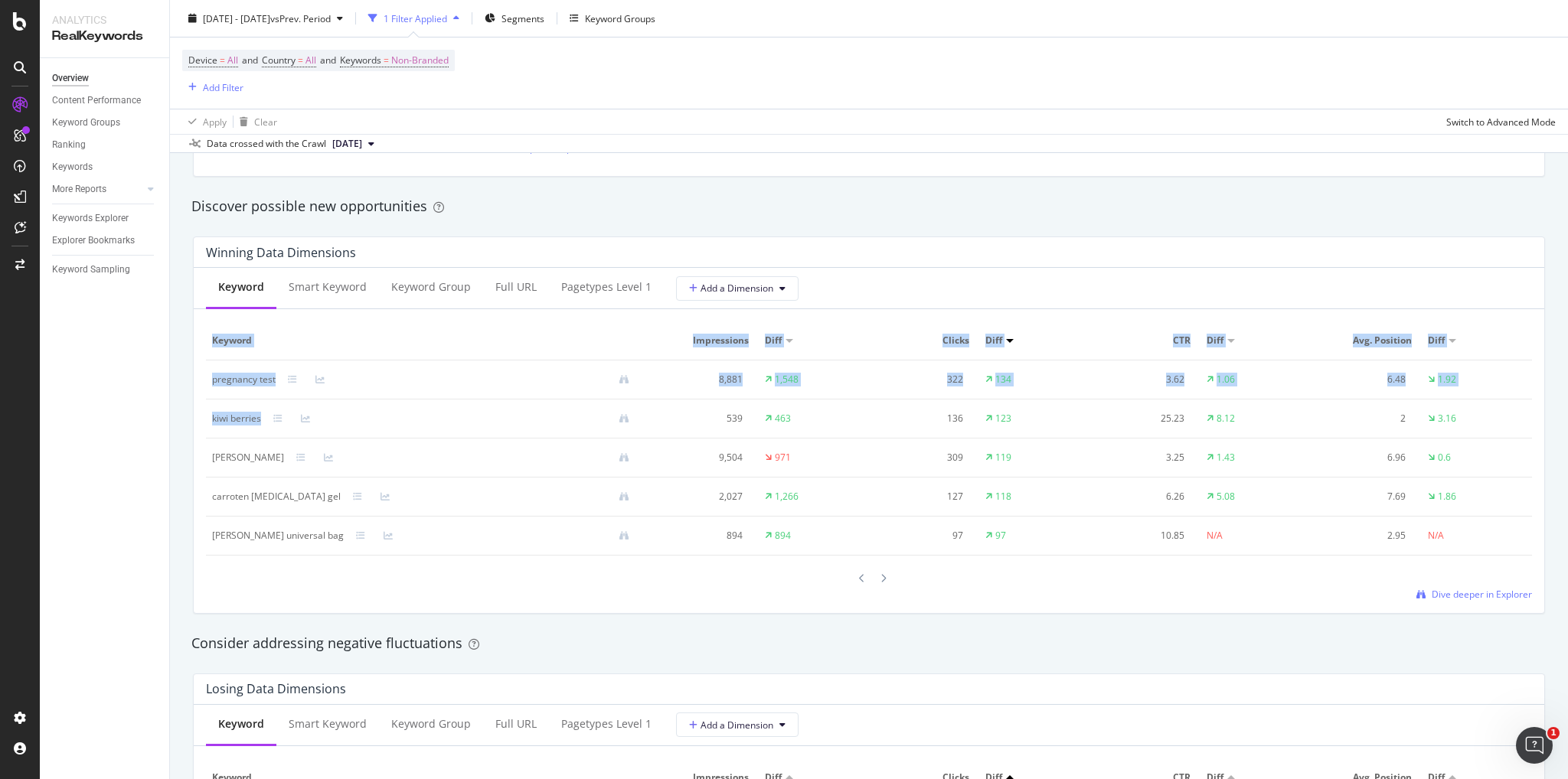
click at [291, 432] on div "Keyword Smart Keyword Keyword Group Full URL pagetypes Level 1 Add a Dimension …" at bounding box center [868, 440] width 1350 height 345
click at [189, 424] on div "Winning Data Dimensions Keyword Smart Keyword Keyword Group Full URL pagetypes …" at bounding box center [869, 425] width 1371 height 402
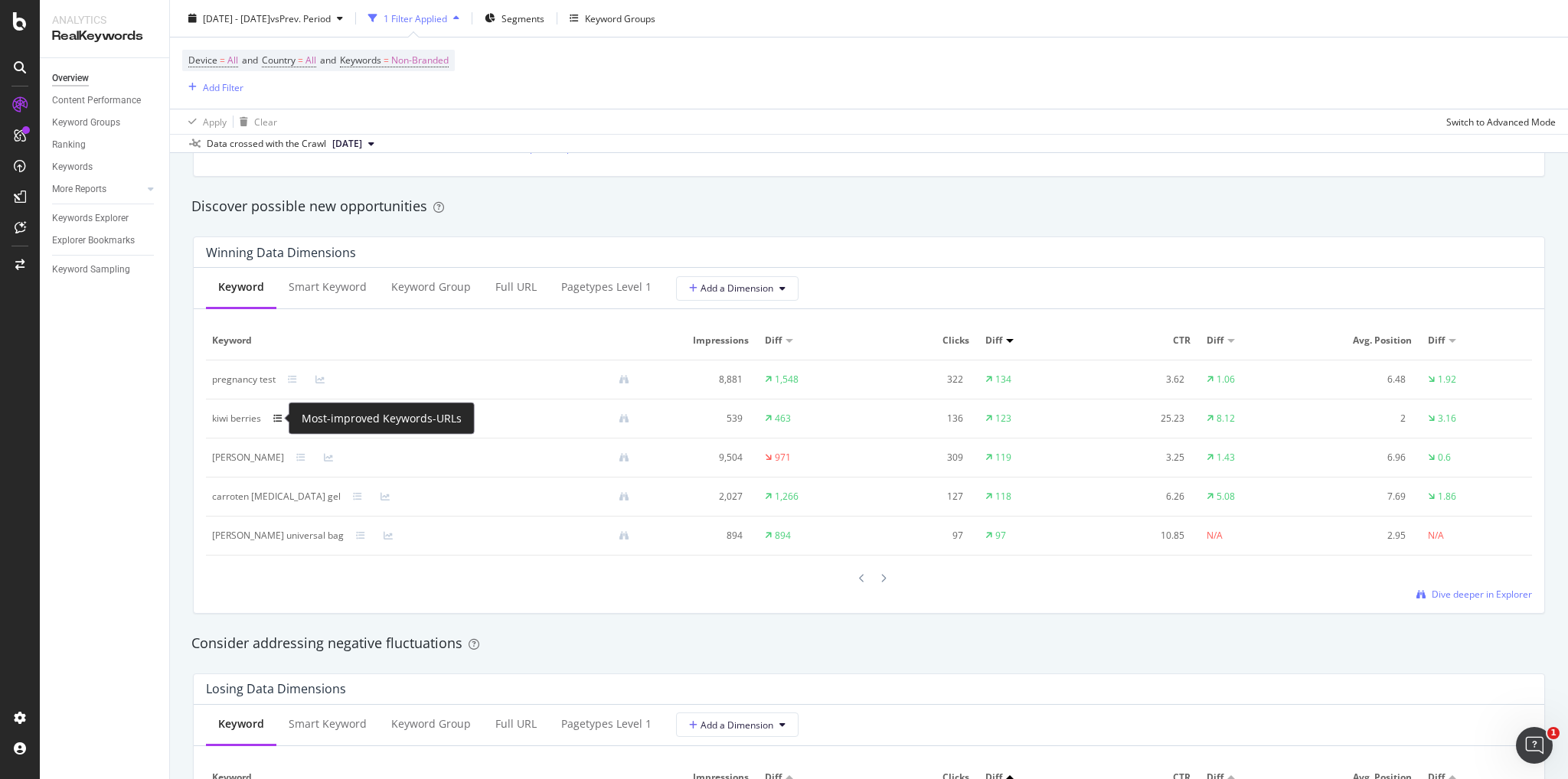
click at [276, 417] on icon at bounding box center [278, 419] width 9 height 9
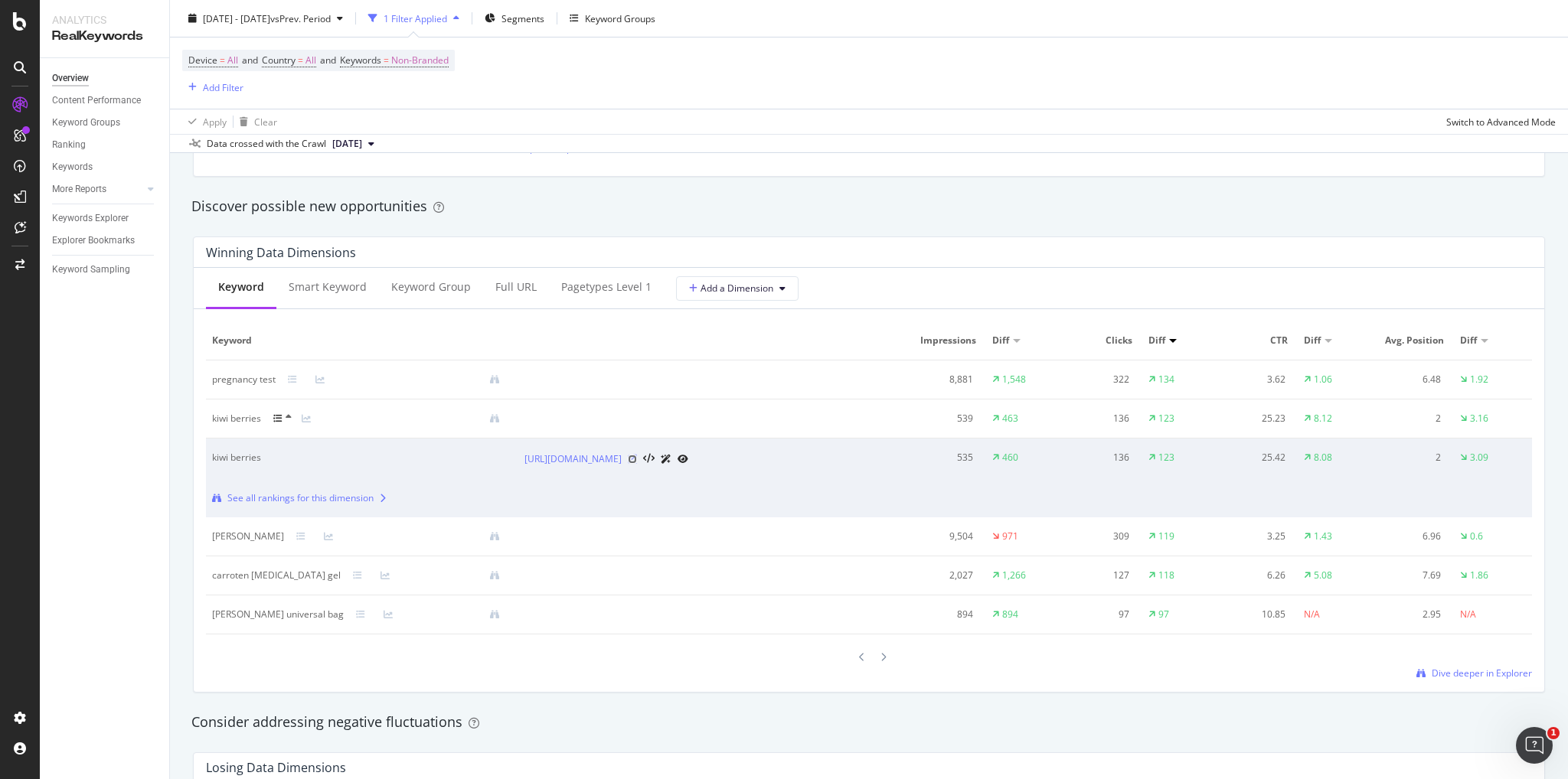
click at [637, 458] on icon at bounding box center [632, 459] width 9 height 9
